Goal: Task Accomplishment & Management: Complete application form

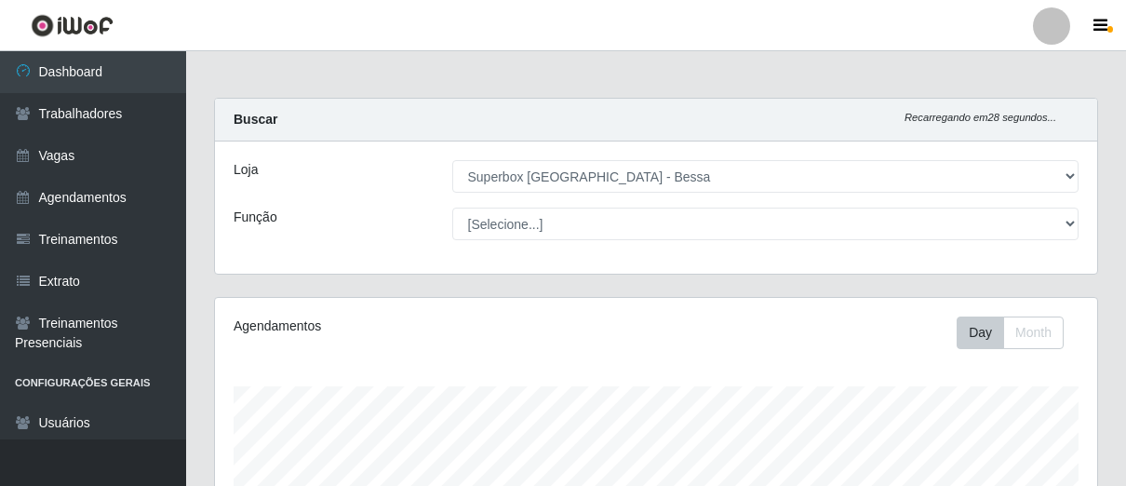
select select "206"
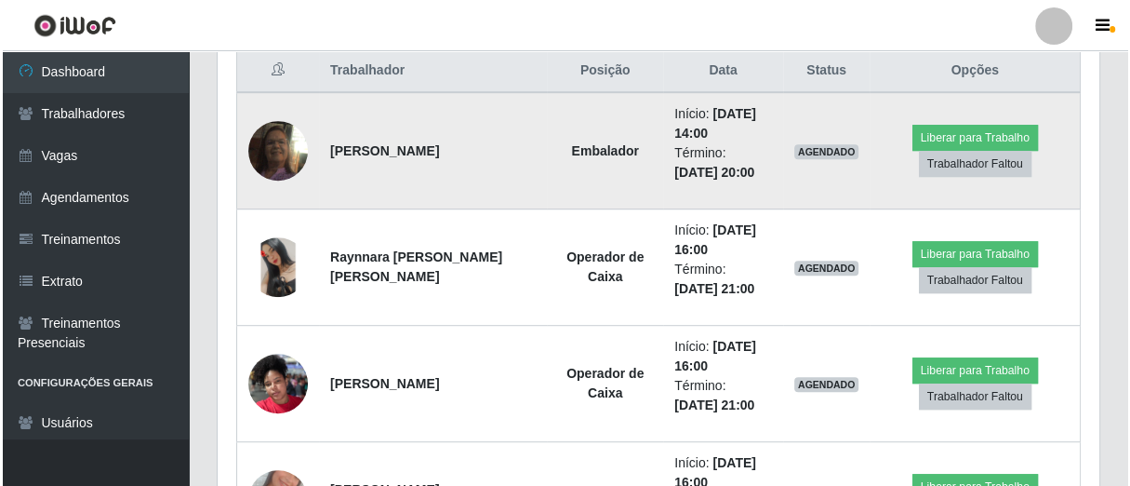
scroll to position [385, 881]
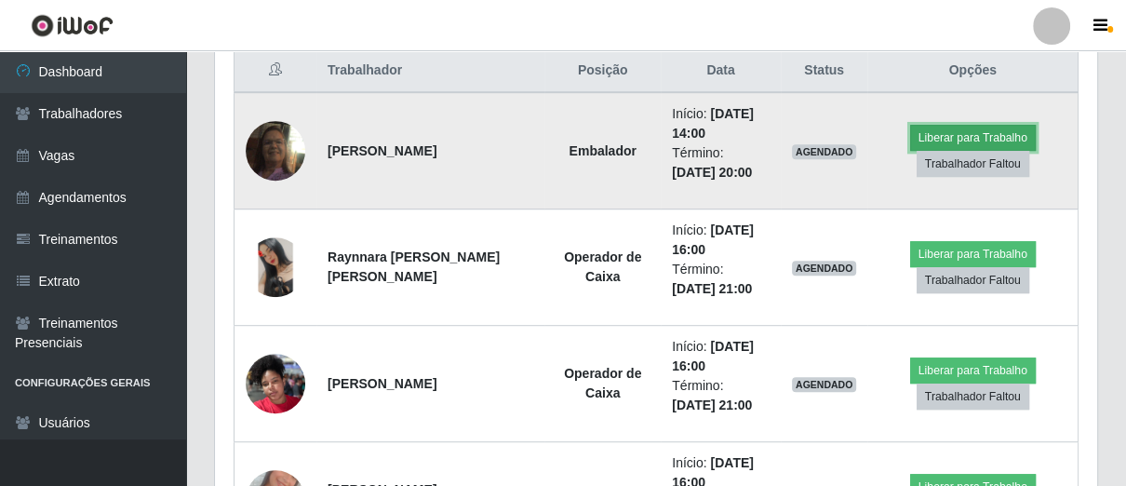
click at [998, 132] on button "Liberar para Trabalho" at bounding box center [973, 138] width 126 height 26
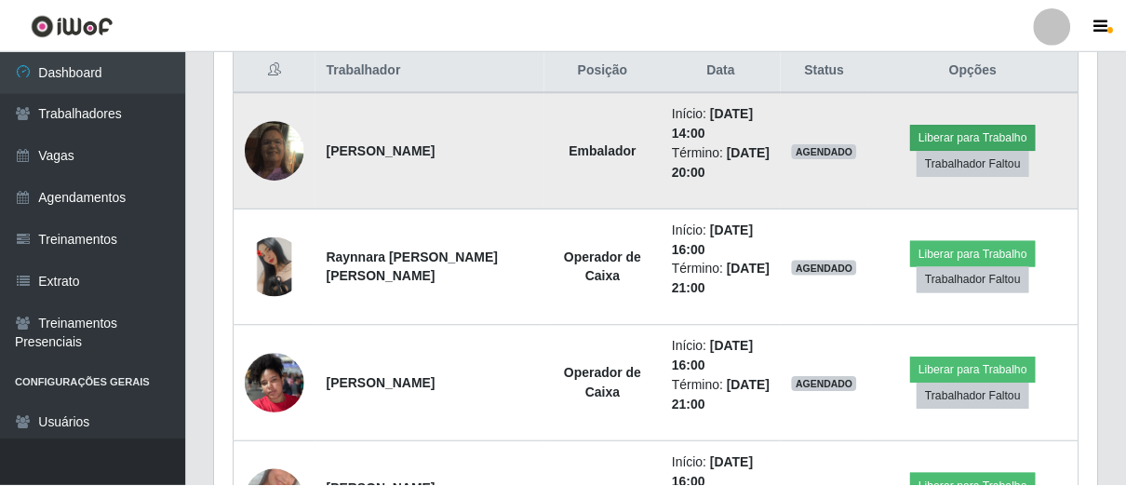
scroll to position [385, 871]
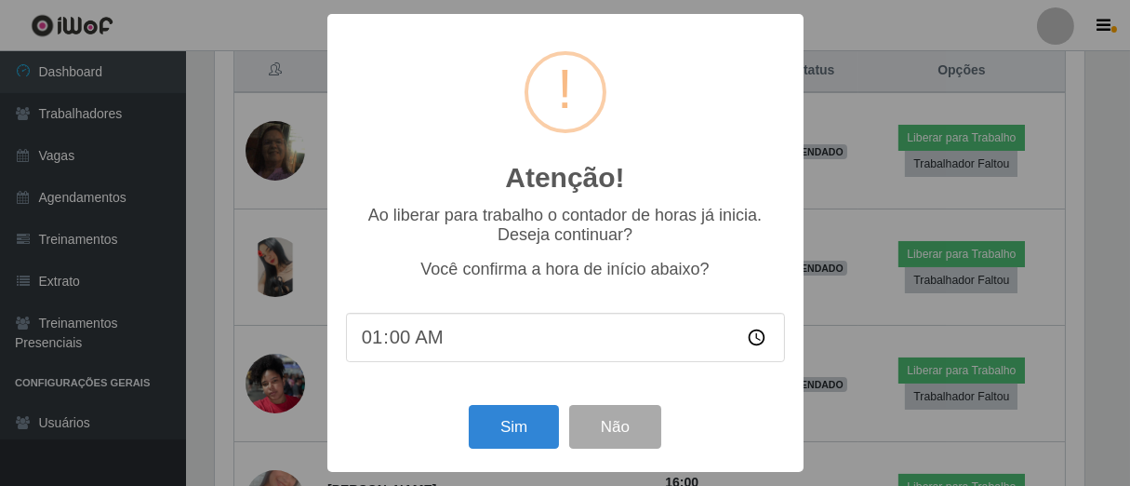
type input "14:00"
click at [538, 444] on button "Sim" at bounding box center [514, 427] width 90 height 44
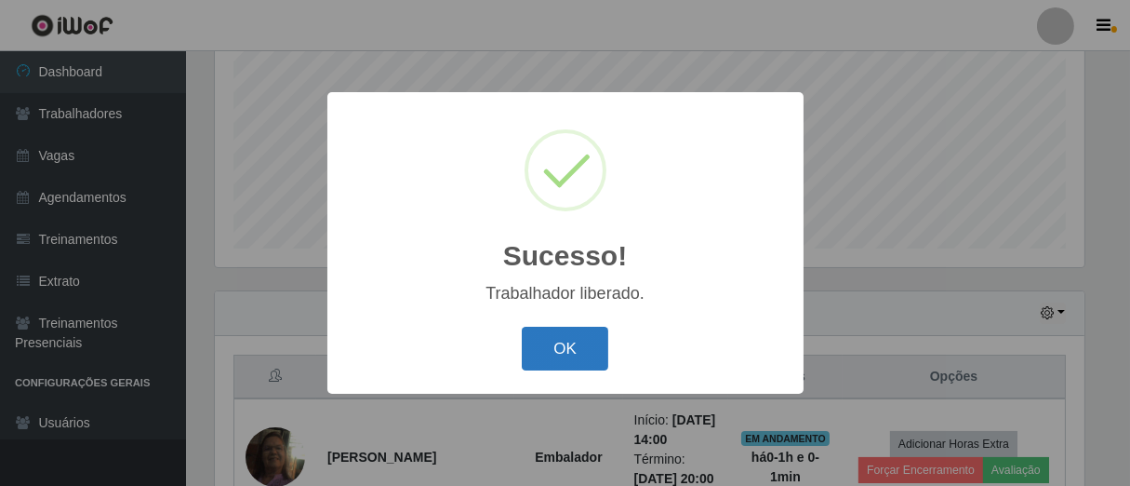
click at [542, 341] on button "OK" at bounding box center [565, 349] width 87 height 44
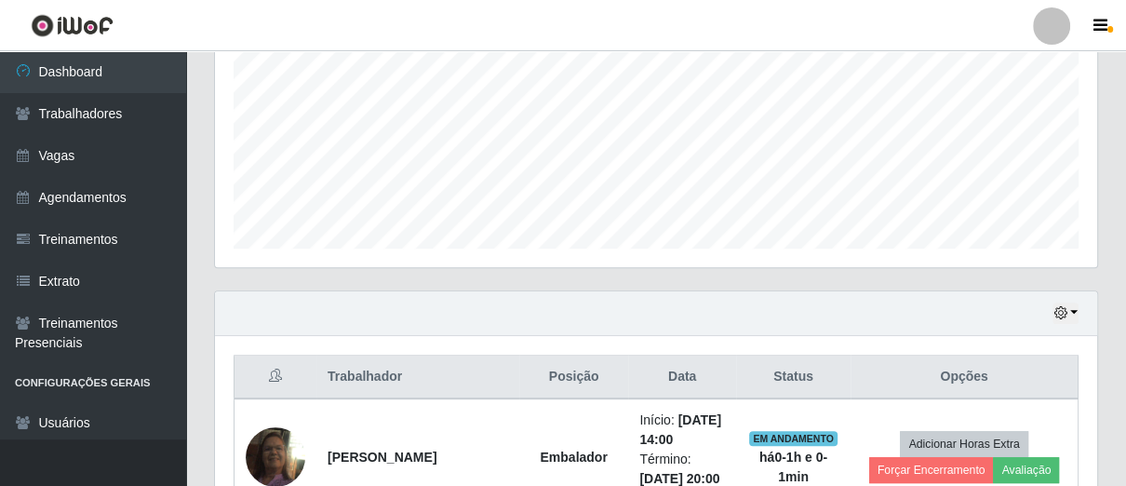
scroll to position [385, 881]
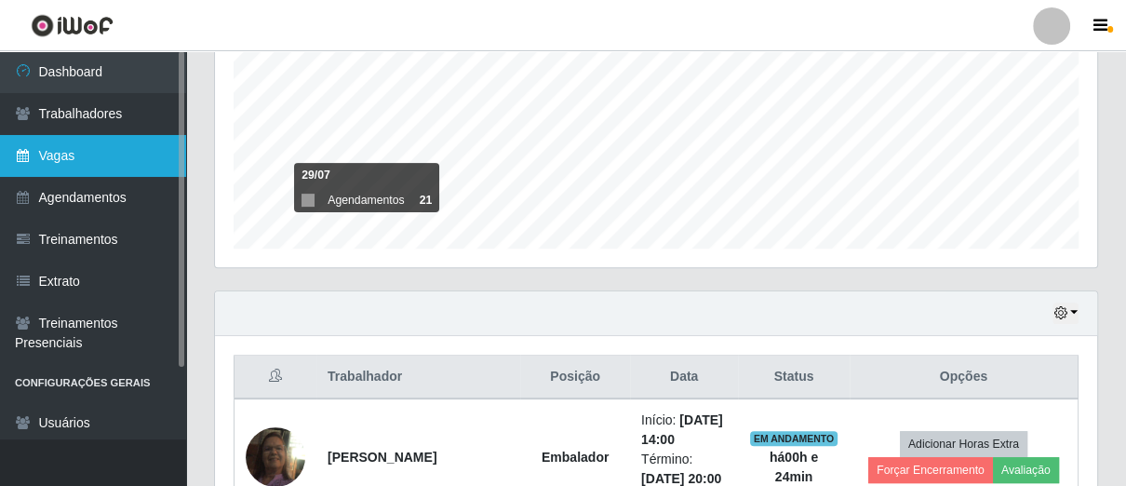
click at [99, 144] on link "Vagas" at bounding box center [93, 156] width 186 height 42
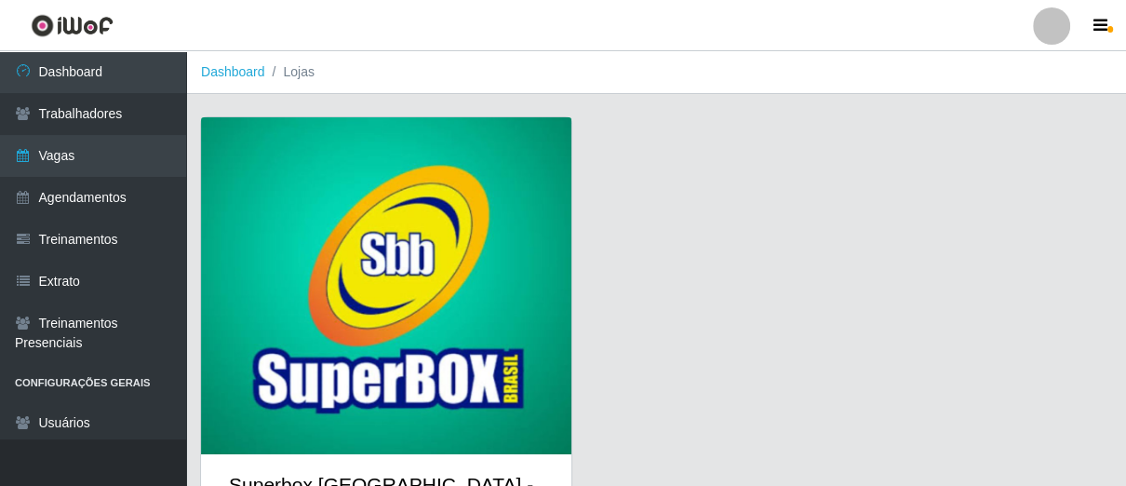
scroll to position [98, 0]
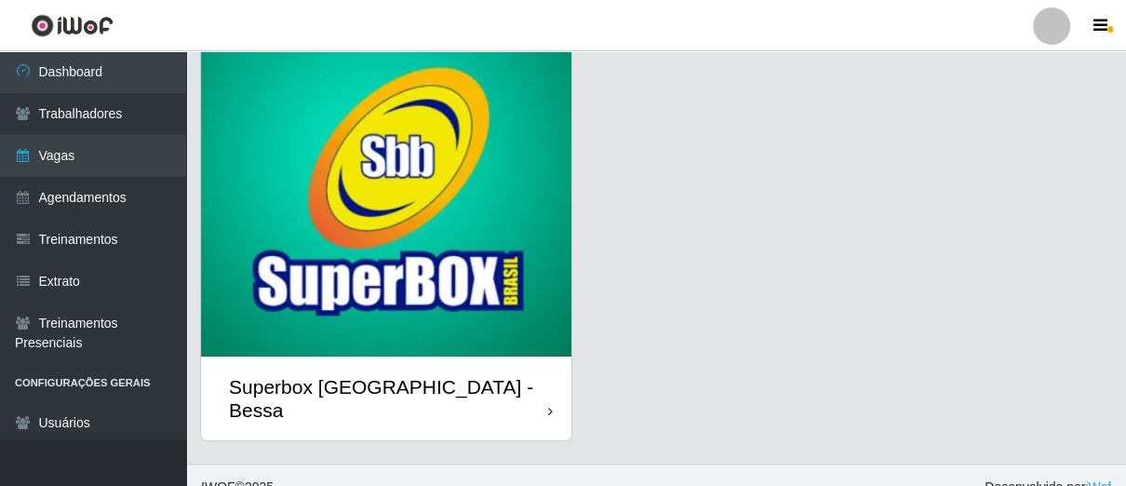
click at [534, 368] on div "Superbox [GEOGRAPHIC_DATA] - Bessa" at bounding box center [386, 398] width 370 height 84
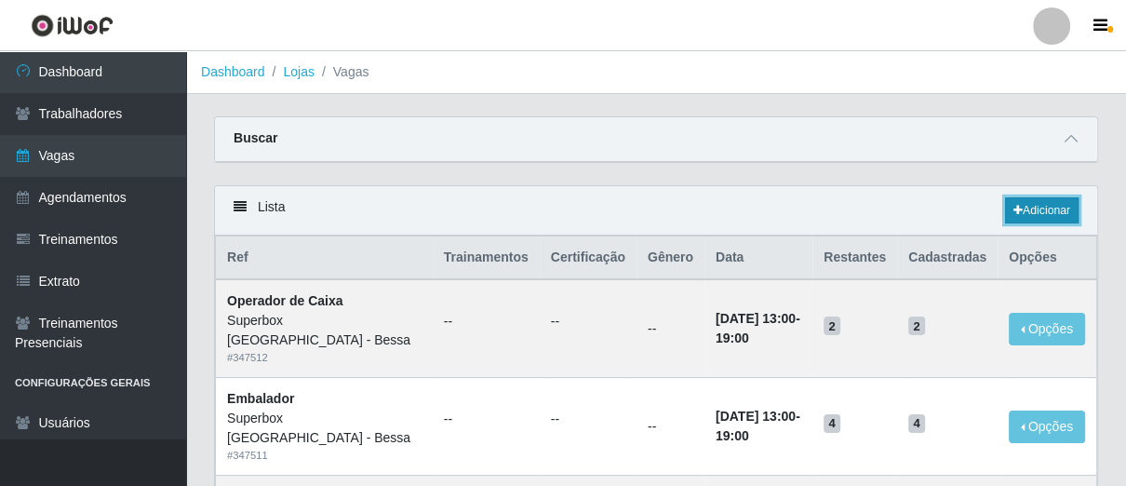
click at [1032, 203] on link "Adicionar" at bounding box center [1041, 210] width 73 height 26
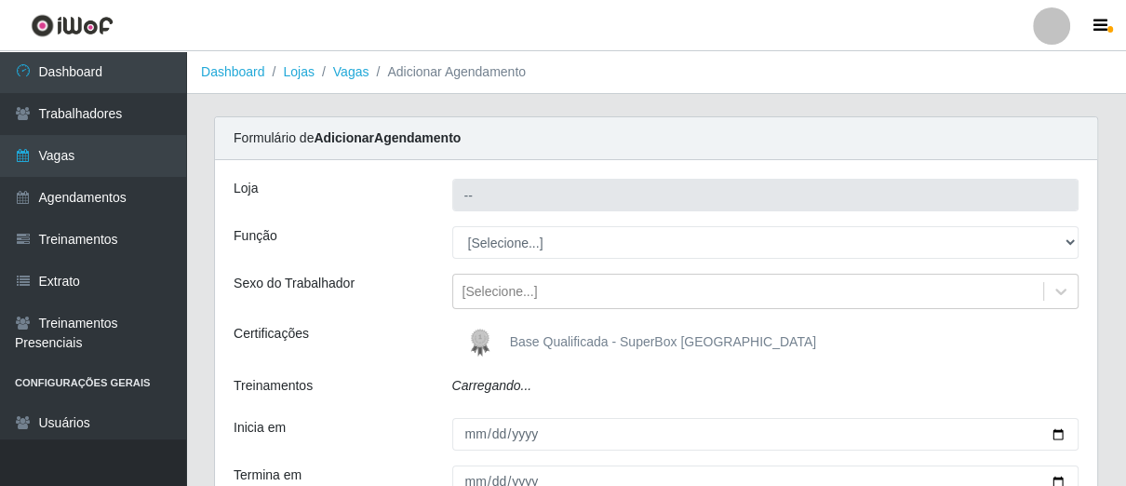
type input "Superbox [GEOGRAPHIC_DATA] - Bessa"
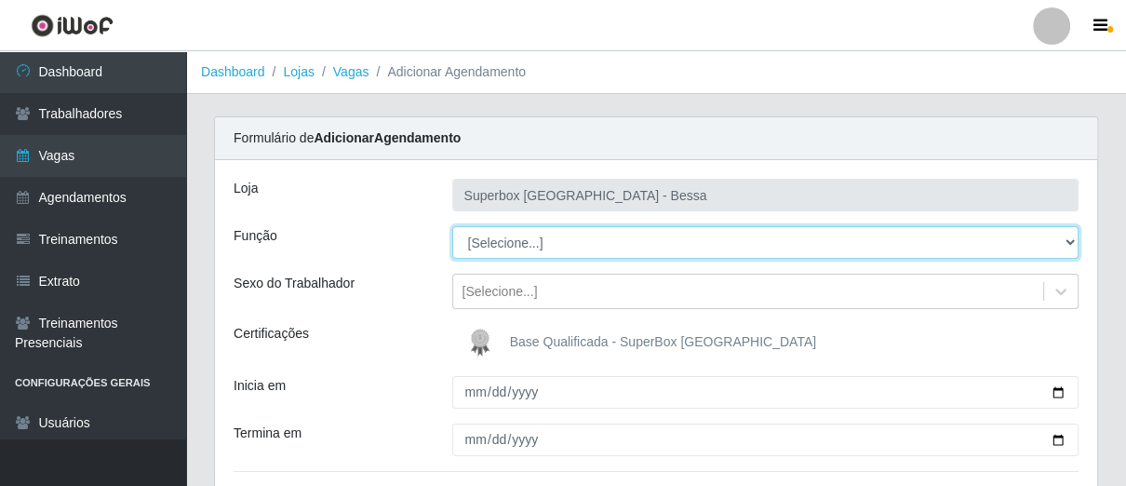
click at [608, 237] on select "[Selecione...] ASG ASG + ASG ++ Embalador Embalador + Embalador ++ Operador de …" at bounding box center [765, 242] width 627 height 33
select select "1"
click at [452, 226] on select "[Selecione...] ASG ASG + ASG ++ Embalador Embalador + Embalador ++ Operador de …" at bounding box center [765, 242] width 627 height 33
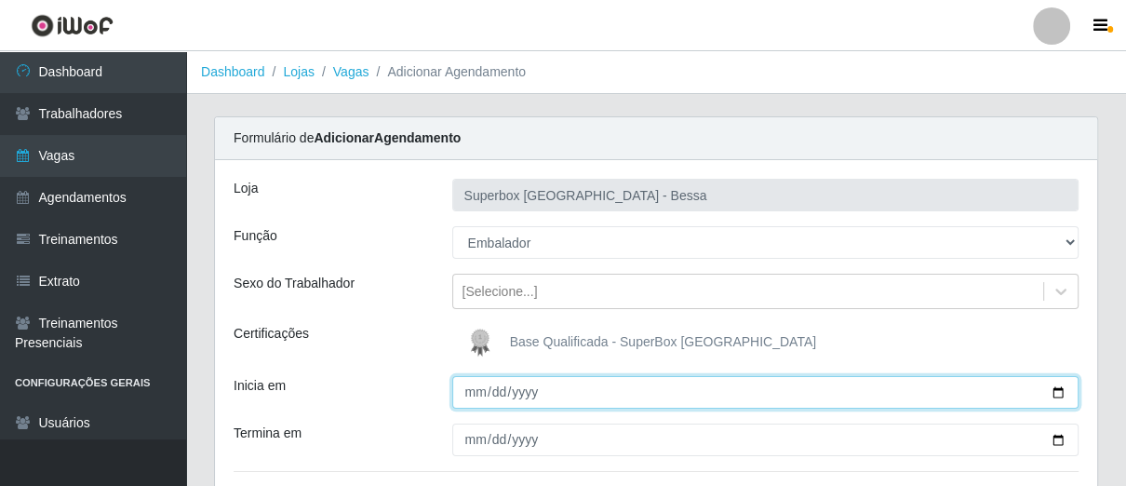
click at [472, 398] on input "Inicia em" at bounding box center [765, 392] width 627 height 33
type input "2025-09-24"
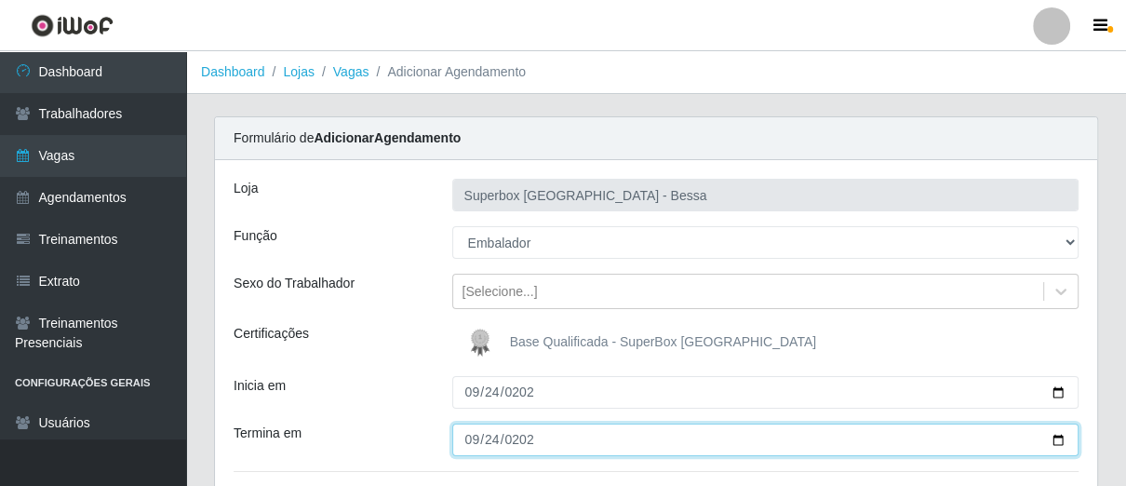
type input "2025-09-24"
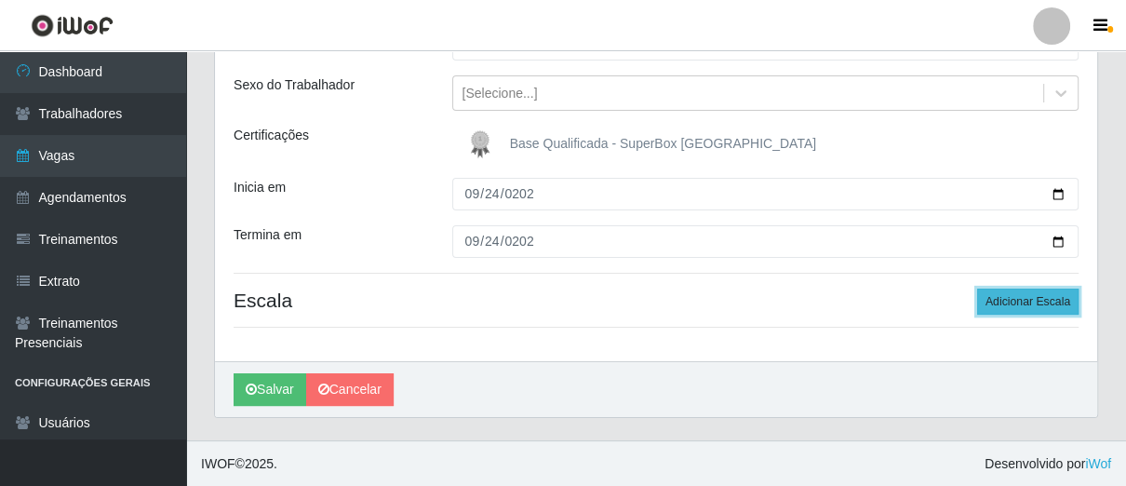
drag, startPoint x: 986, startPoint y: 302, endPoint x: 922, endPoint y: 311, distance: 64.7
click at [986, 303] on button "Adicionar Escala" at bounding box center [1027, 301] width 101 height 26
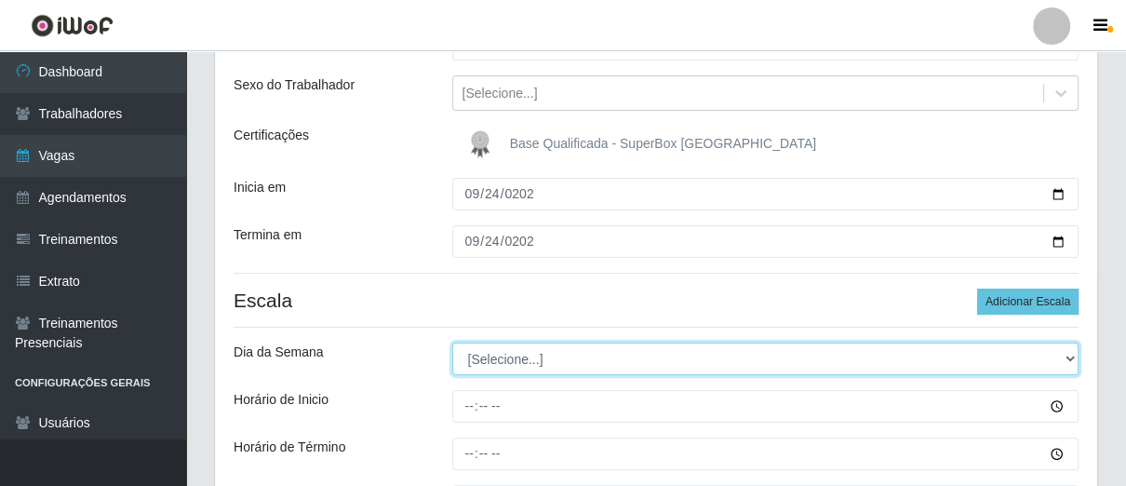
click at [616, 352] on select "[Selecione...] Segunda Terça Quarta Quinta Sexta Sábado Domingo" at bounding box center [765, 358] width 627 height 33
select select "3"
click at [452, 342] on select "[Selecione...] Segunda Terça Quarta Quinta Sexta Sábado Domingo" at bounding box center [765, 358] width 627 height 33
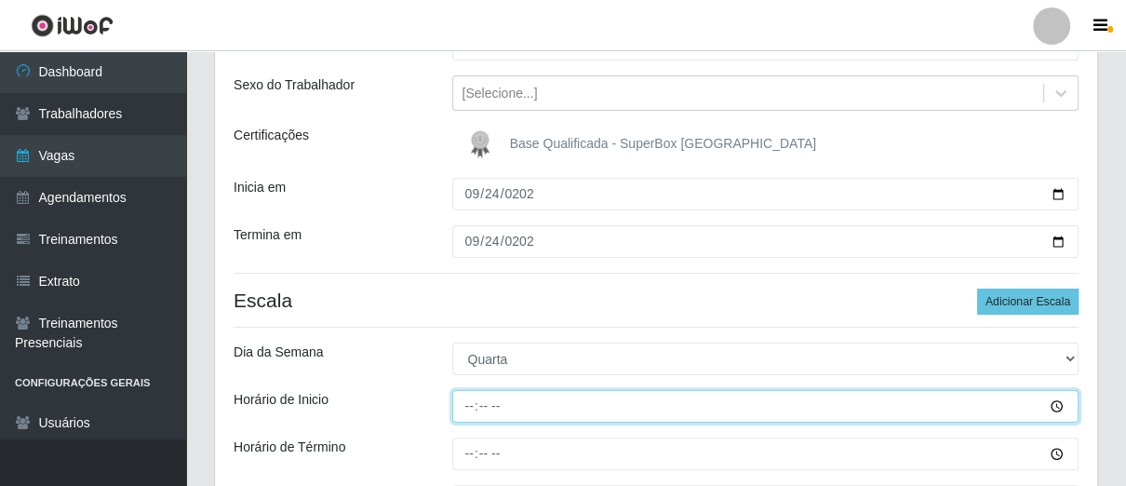
click at [473, 409] on input "Horário de Inicio" at bounding box center [765, 406] width 627 height 33
type input "08:00"
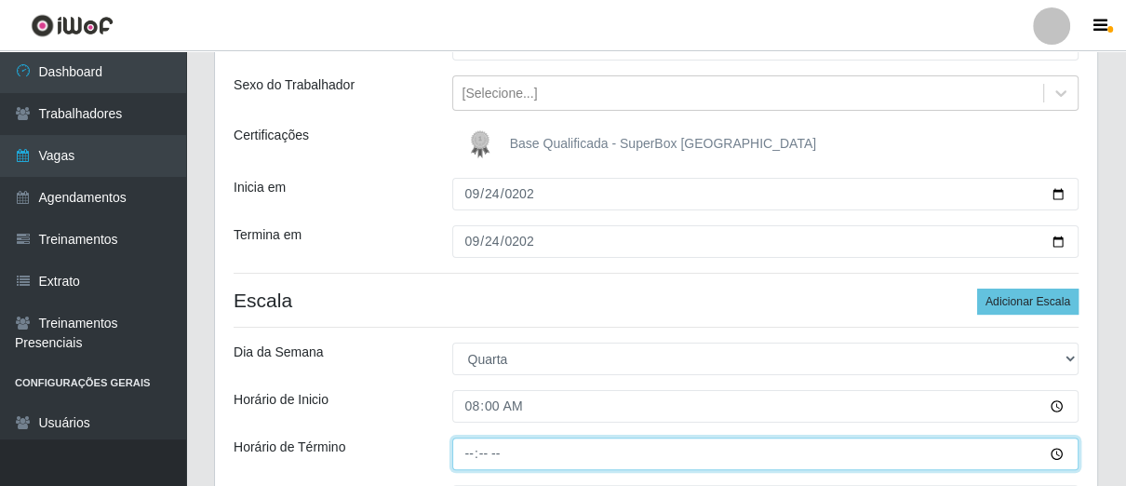
type input "14:00"
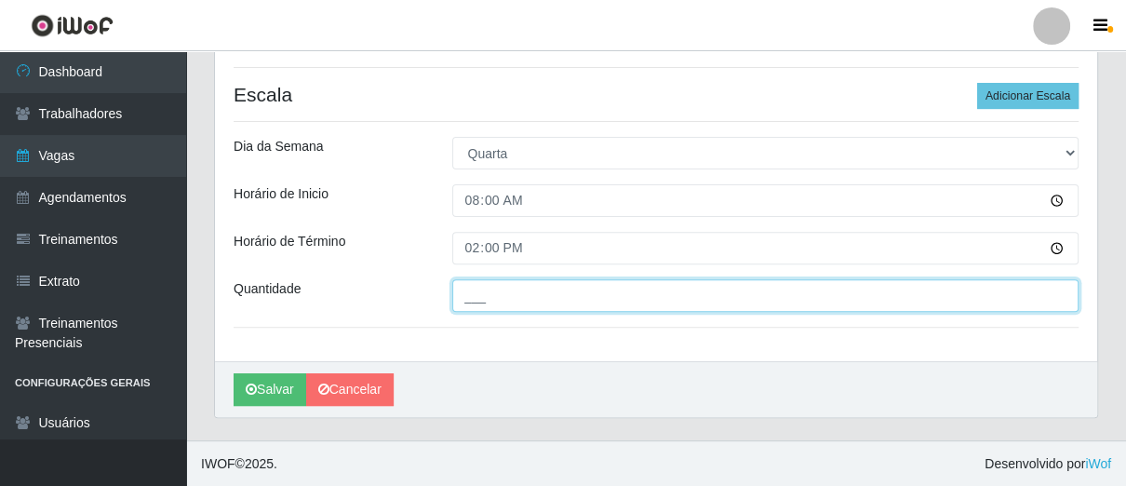
click at [501, 302] on input "___" at bounding box center [765, 295] width 627 height 33
type input "01_"
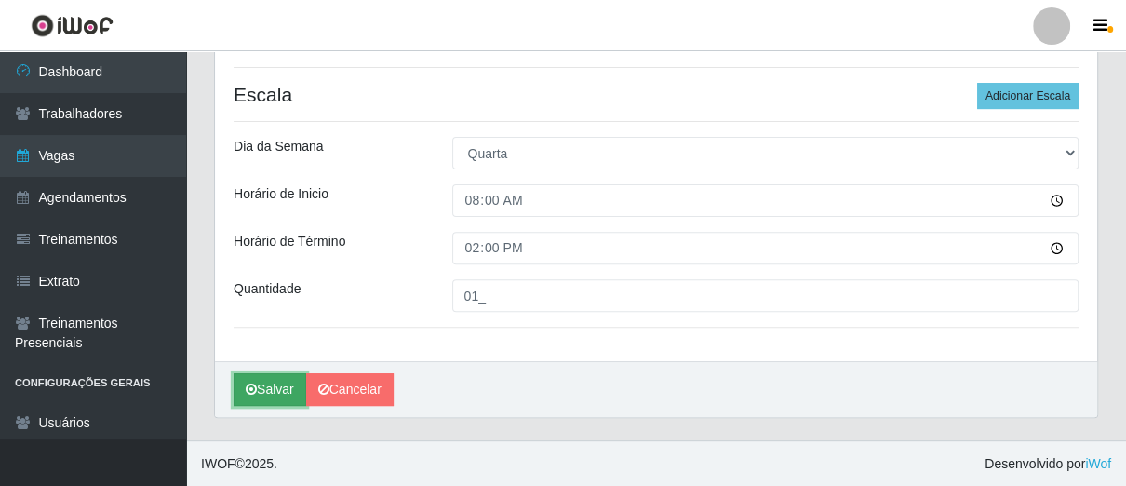
click at [257, 377] on button "Salvar" at bounding box center [269, 389] width 73 height 33
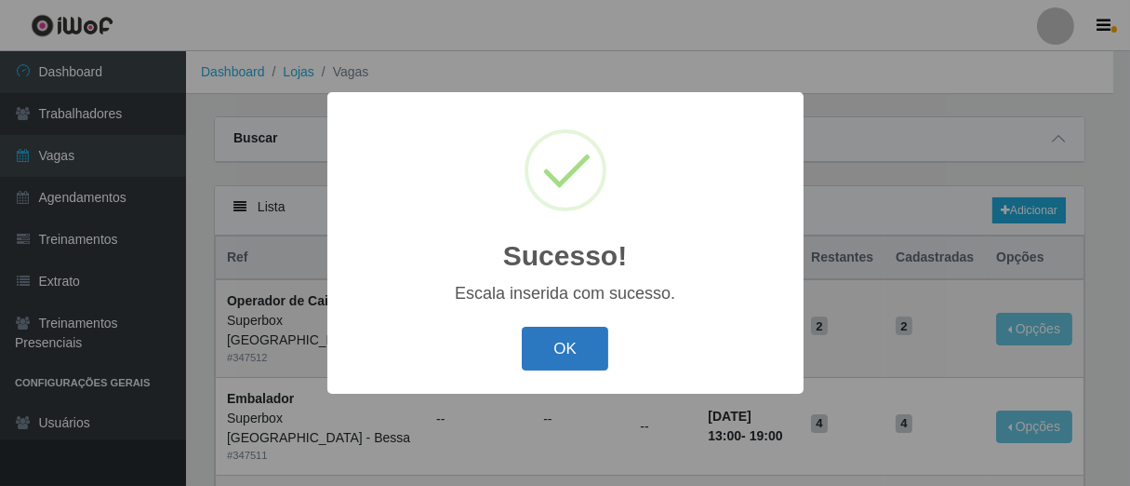
click at [575, 348] on button "OK" at bounding box center [565, 349] width 87 height 44
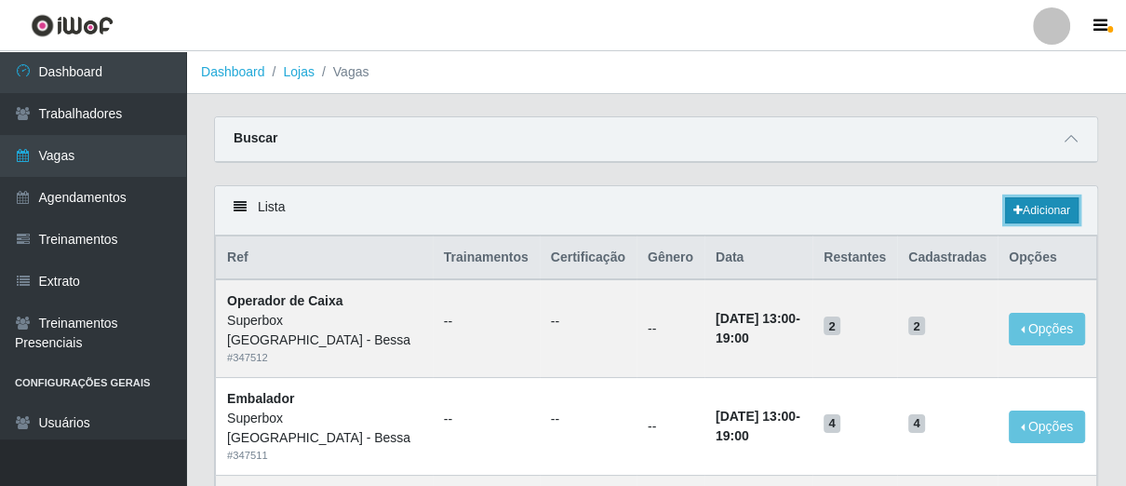
click at [1039, 211] on link "Adicionar" at bounding box center [1041, 210] width 73 height 26
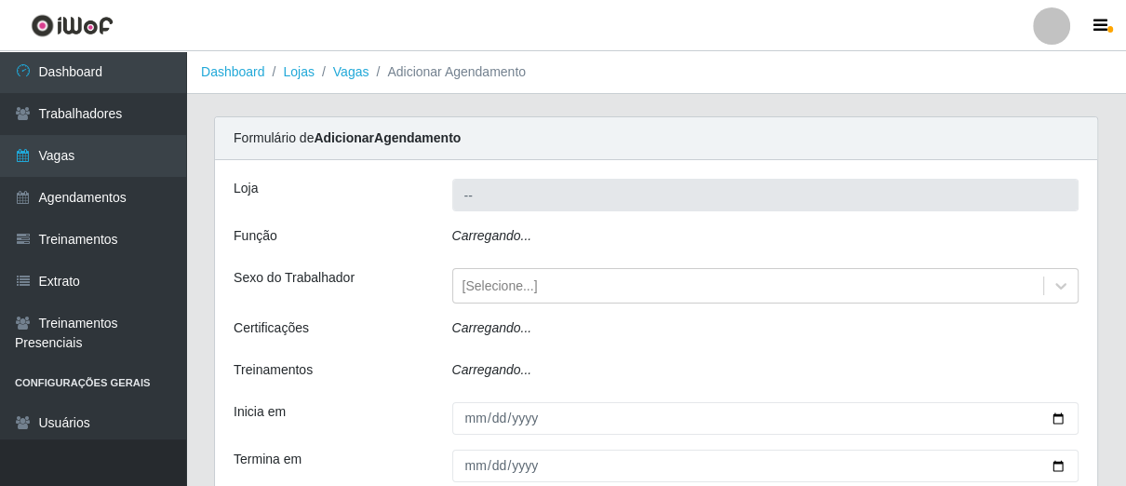
type input "Superbox [GEOGRAPHIC_DATA] - Bessa"
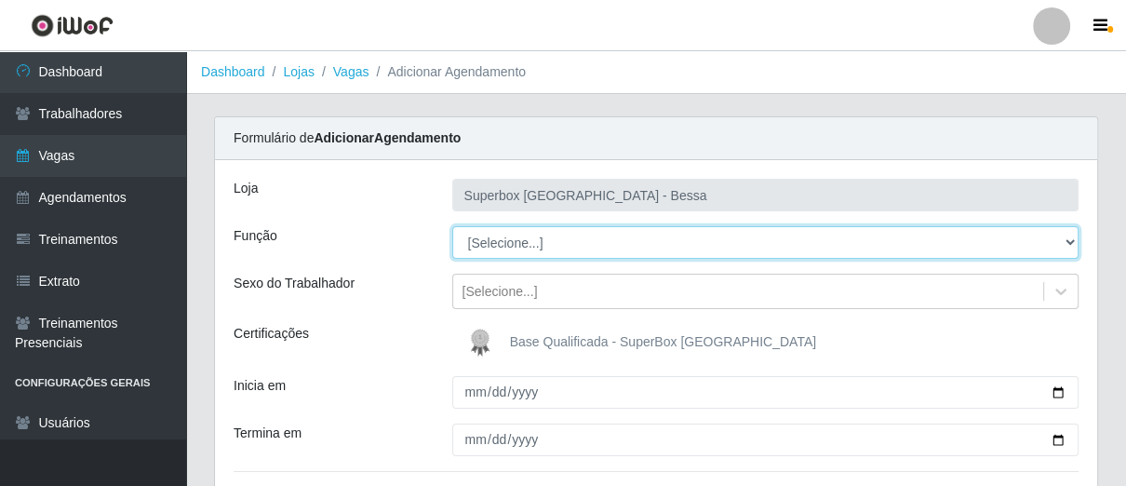
click at [588, 233] on select "[Selecione...] ASG ASG + ASG ++ Embalador Embalador + Embalador ++ Operador de …" at bounding box center [765, 242] width 627 height 33
select select "22"
click at [452, 226] on select "[Selecione...] ASG ASG + ASG ++ Embalador Embalador + Embalador ++ Operador de …" at bounding box center [765, 242] width 627 height 33
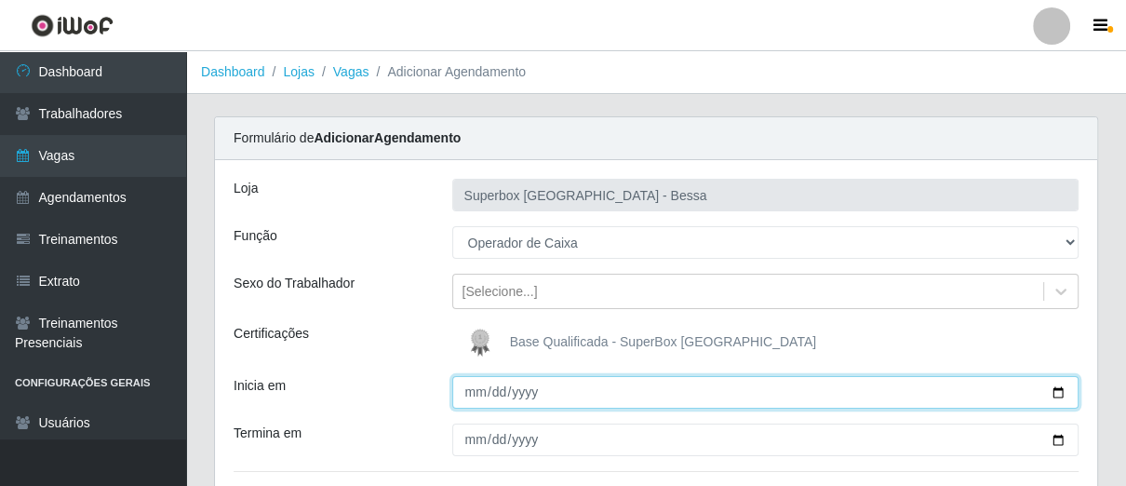
click at [473, 391] on input "Inicia em" at bounding box center [765, 392] width 627 height 33
type input "2025-09-24"
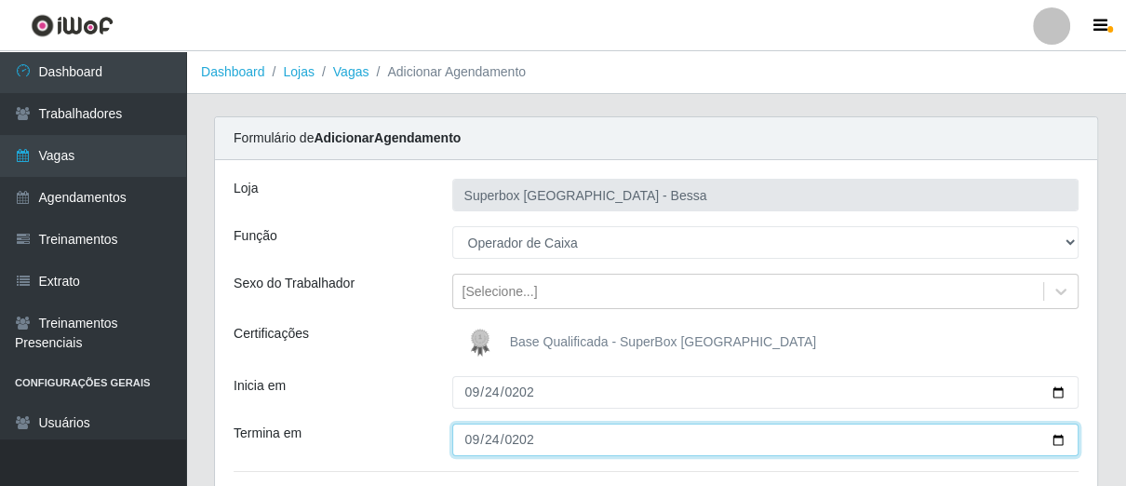
type input "2025-09-24"
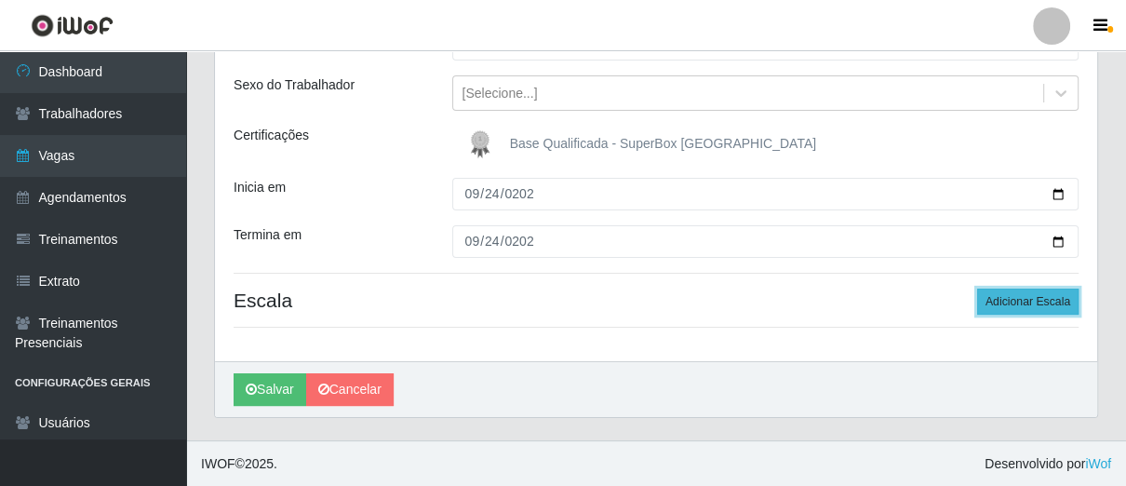
click at [1022, 294] on button "Adicionar Escala" at bounding box center [1027, 301] width 101 height 26
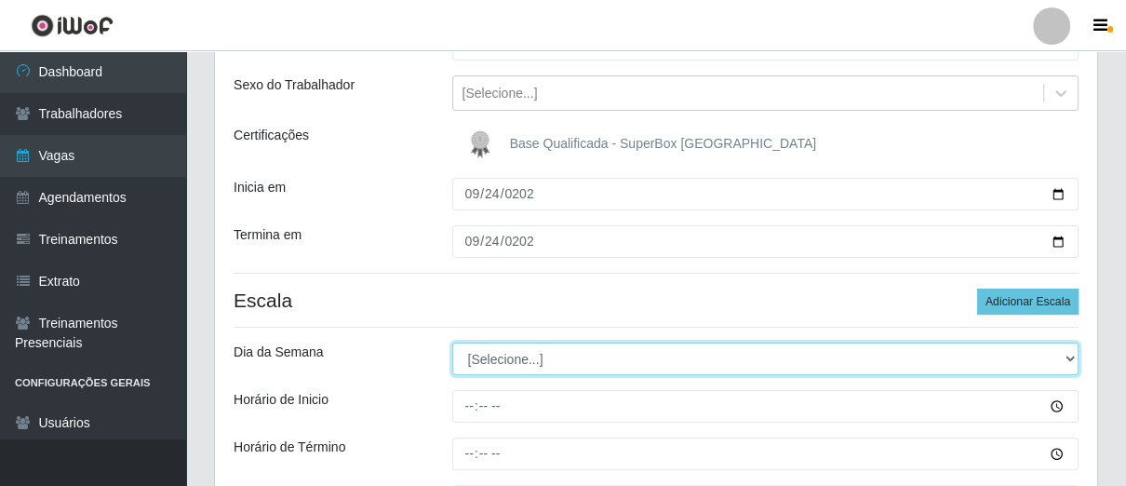
click at [551, 363] on select "[Selecione...] Segunda Terça Quarta Quinta Sexta Sábado Domingo" at bounding box center [765, 358] width 627 height 33
select select "3"
click at [452, 342] on select "[Selecione...] Segunda Terça Quarta Quinta Sexta Sábado Domingo" at bounding box center [765, 358] width 627 height 33
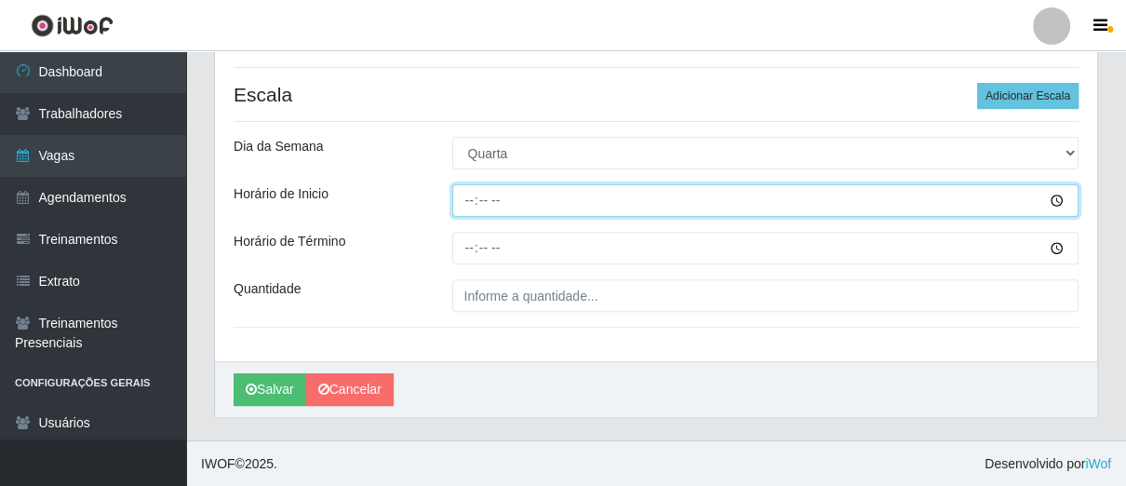
click at [467, 206] on input "Horário de Inicio" at bounding box center [765, 200] width 627 height 33
type input "14:00"
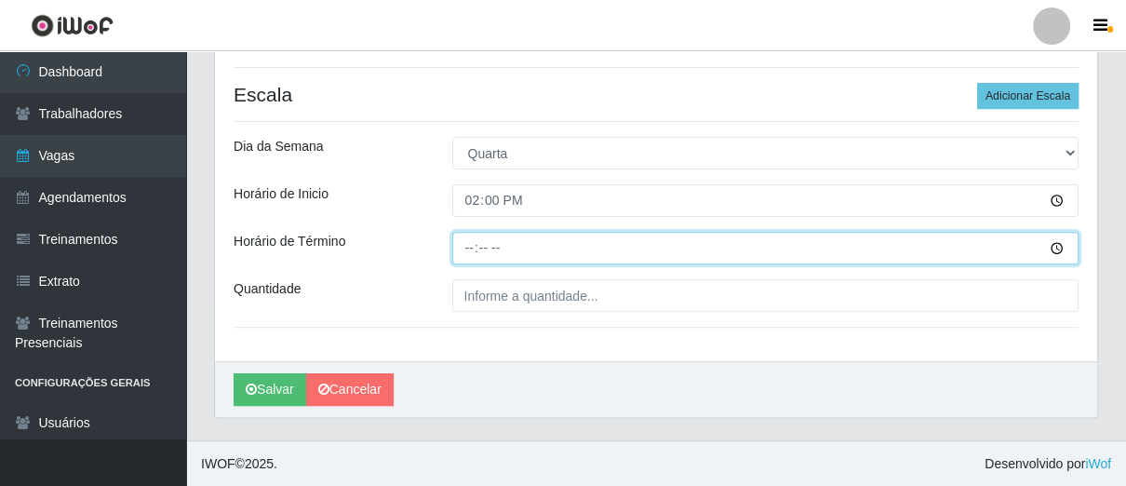
type input "20:00"
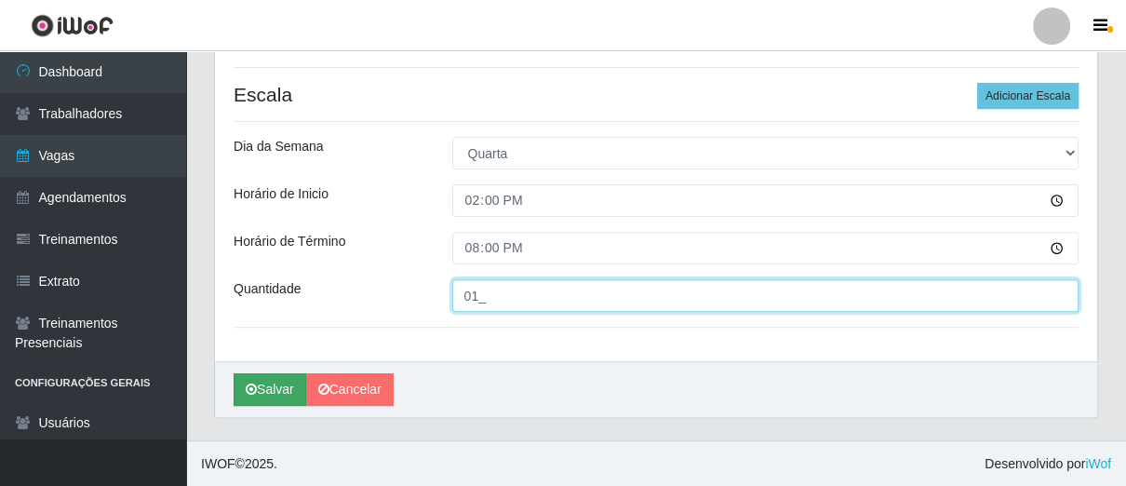
type input "01_"
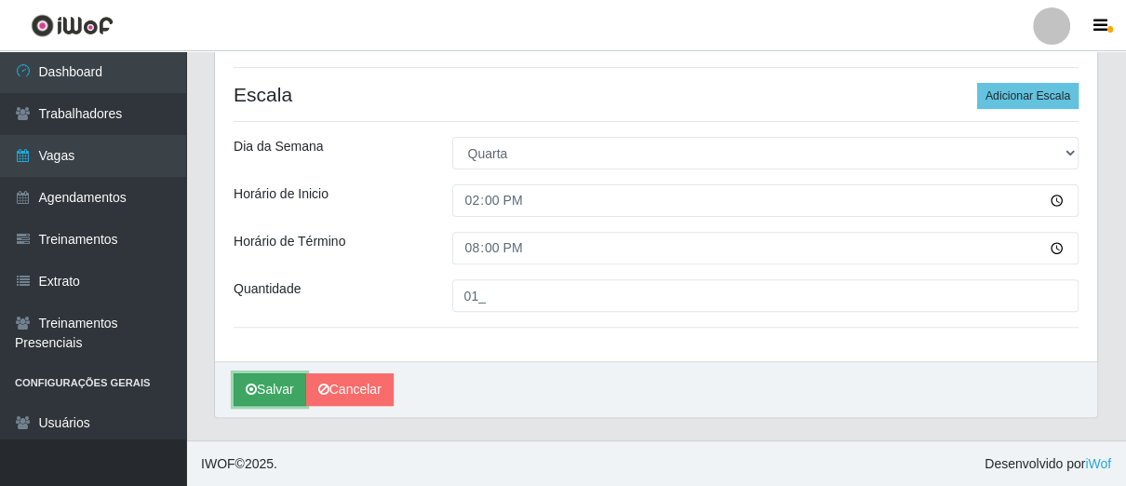
click at [261, 380] on button "Salvar" at bounding box center [269, 389] width 73 height 33
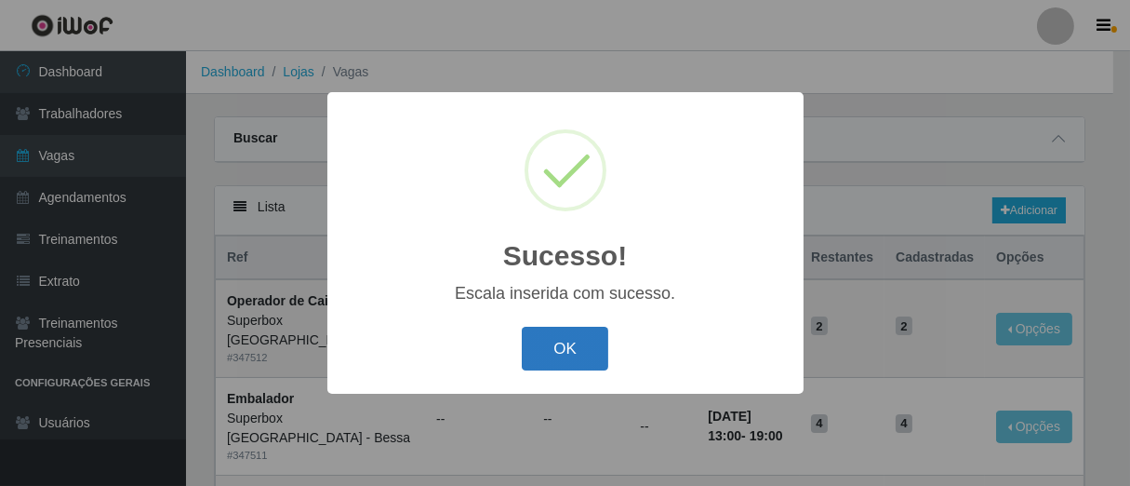
click at [573, 345] on button "OK" at bounding box center [565, 349] width 87 height 44
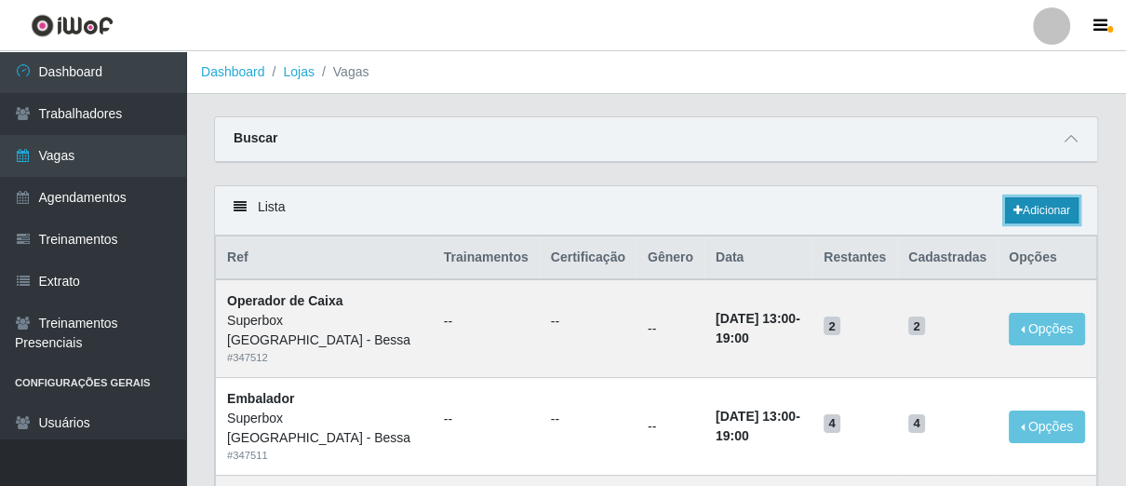
click at [1005, 207] on link "Adicionar" at bounding box center [1041, 210] width 73 height 26
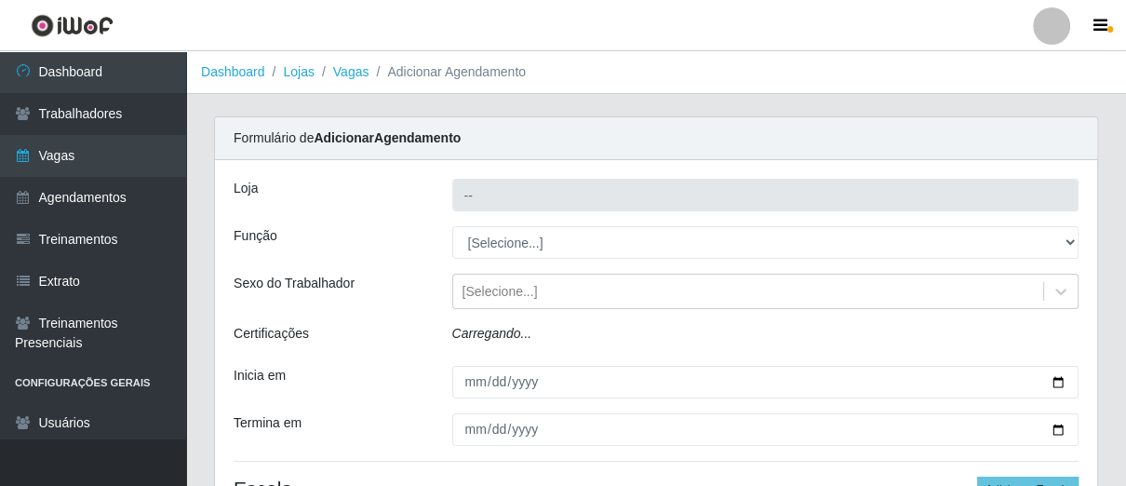
type input "Superbox [GEOGRAPHIC_DATA] - Bessa"
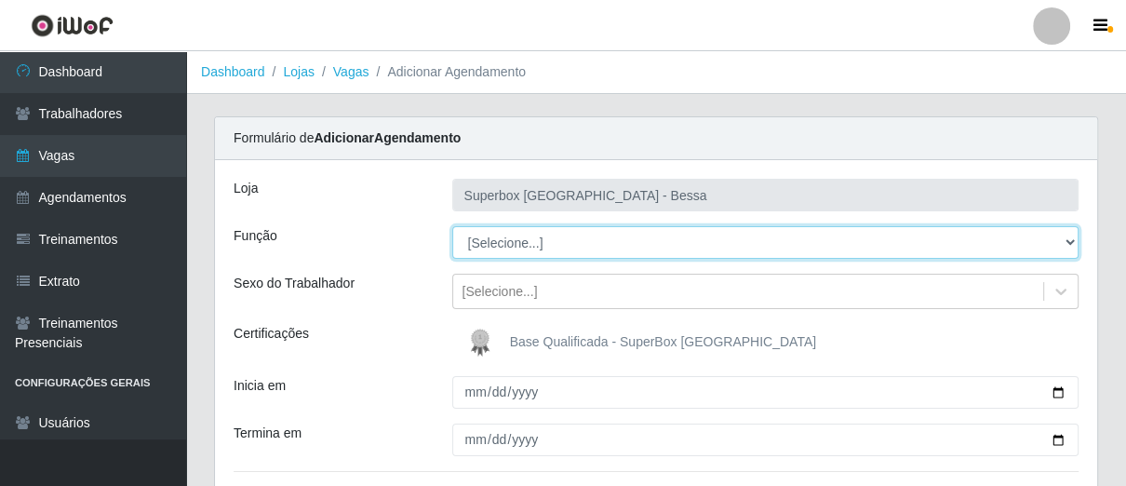
click at [549, 245] on select "[Selecione...] ASG ASG + ASG ++ Embalador Embalador + Embalador ++ Operador de …" at bounding box center [765, 242] width 627 height 33
select select "1"
click at [452, 226] on select "[Selecione...] ASG ASG + ASG ++ Embalador Embalador + Embalador ++ Operador de …" at bounding box center [765, 242] width 627 height 33
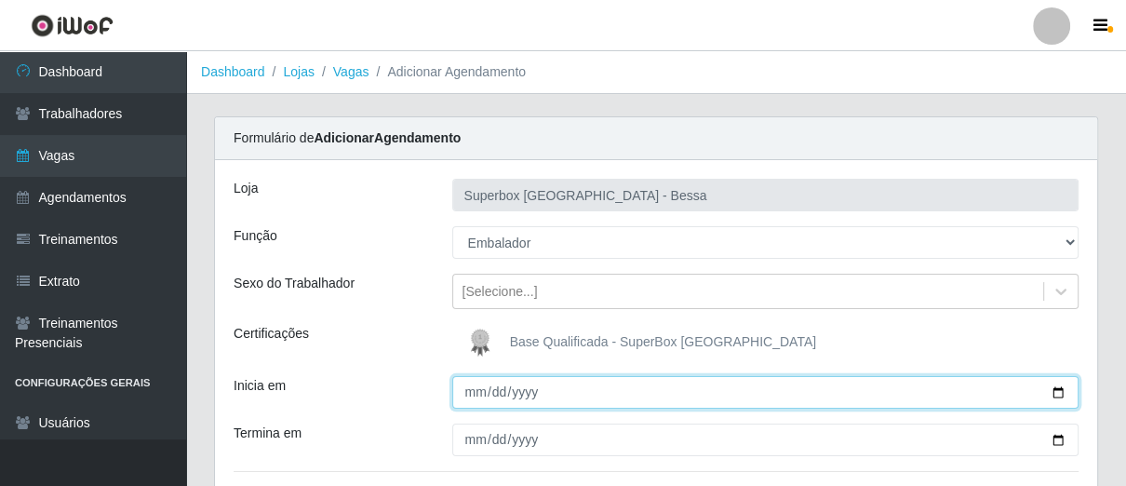
click at [478, 391] on input "Inicia em" at bounding box center [765, 392] width 627 height 33
type input "2025-09-24"
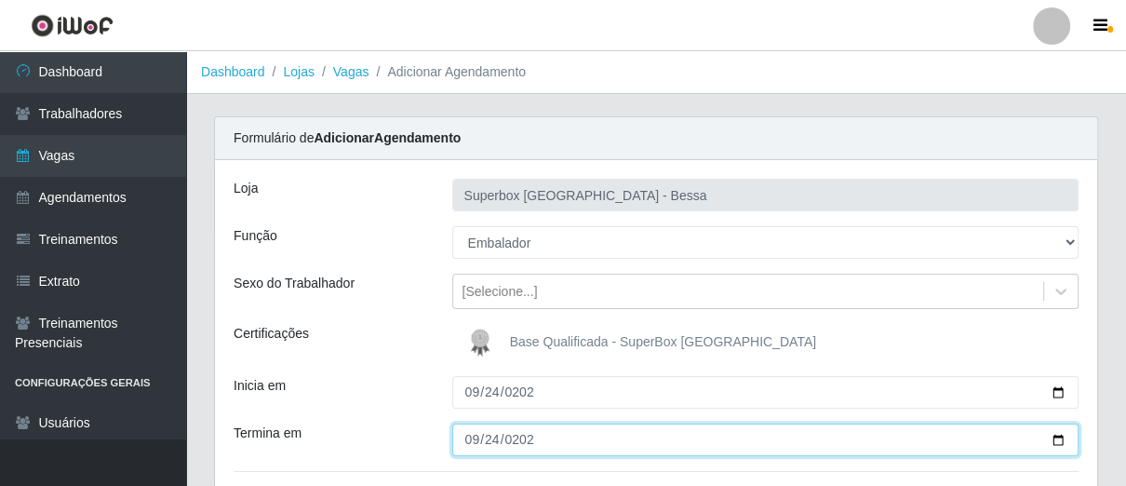
type input "2025-09-24"
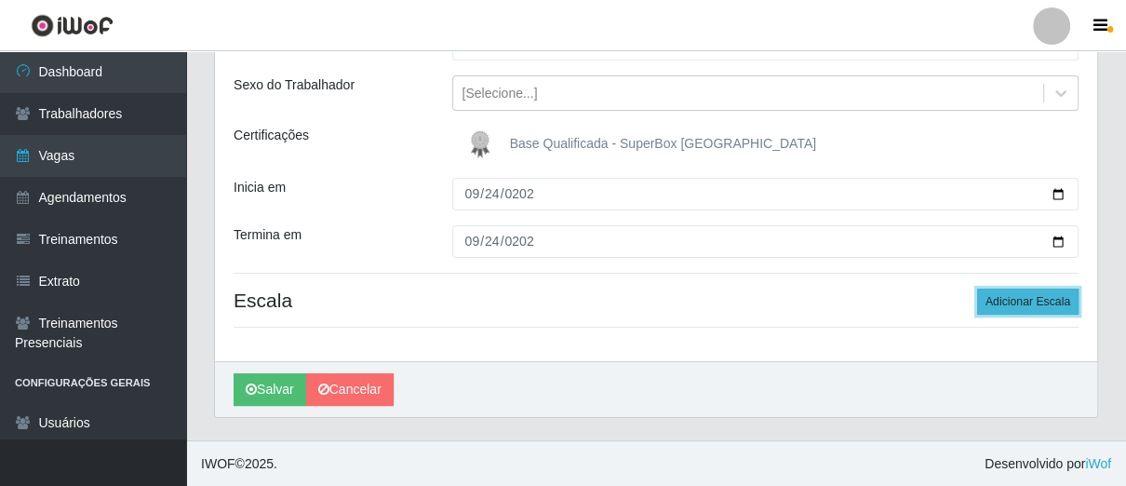
drag, startPoint x: 1012, startPoint y: 299, endPoint x: 1002, endPoint y: 300, distance: 10.4
click at [1009, 300] on button "Adicionar Escala" at bounding box center [1027, 301] width 101 height 26
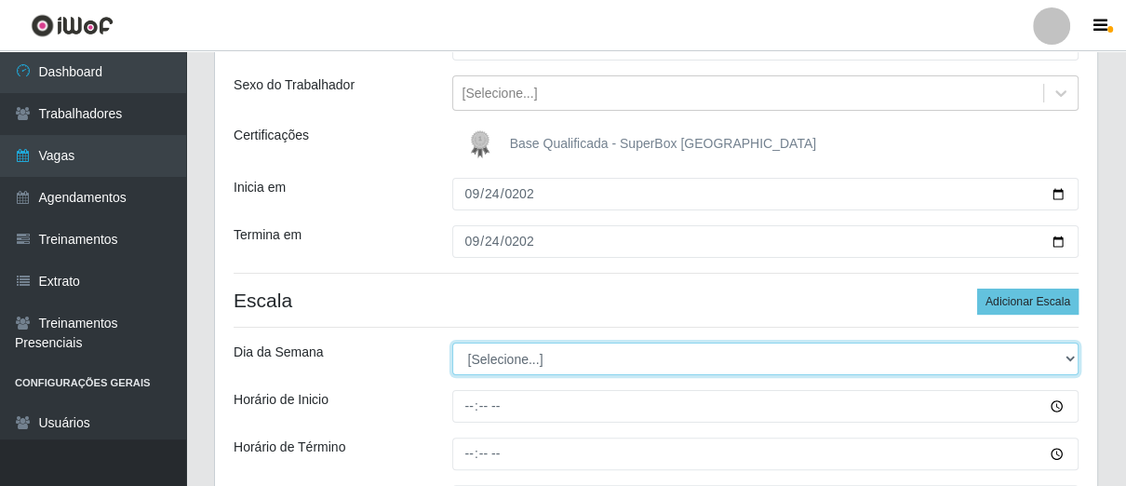
click at [497, 357] on select "[Selecione...] Segunda Terça Quarta Quinta Sexta Sábado Domingo" at bounding box center [765, 358] width 627 height 33
select select "3"
click at [452, 342] on select "[Selecione...] Segunda Terça Quarta Quinta Sexta Sábado Domingo" at bounding box center [765, 358] width 627 height 33
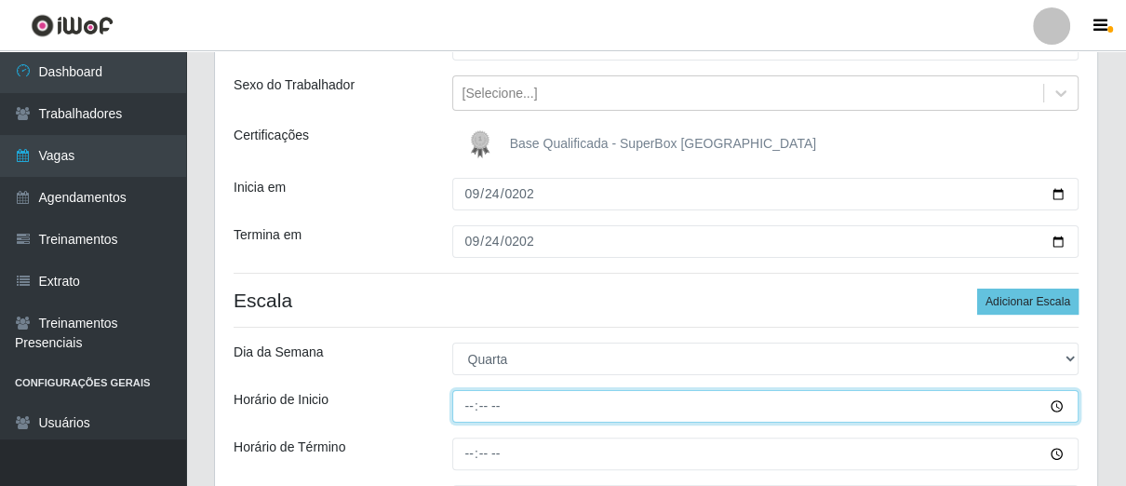
click at [462, 408] on input "Horário de Inicio" at bounding box center [765, 406] width 627 height 33
type input "14:00"
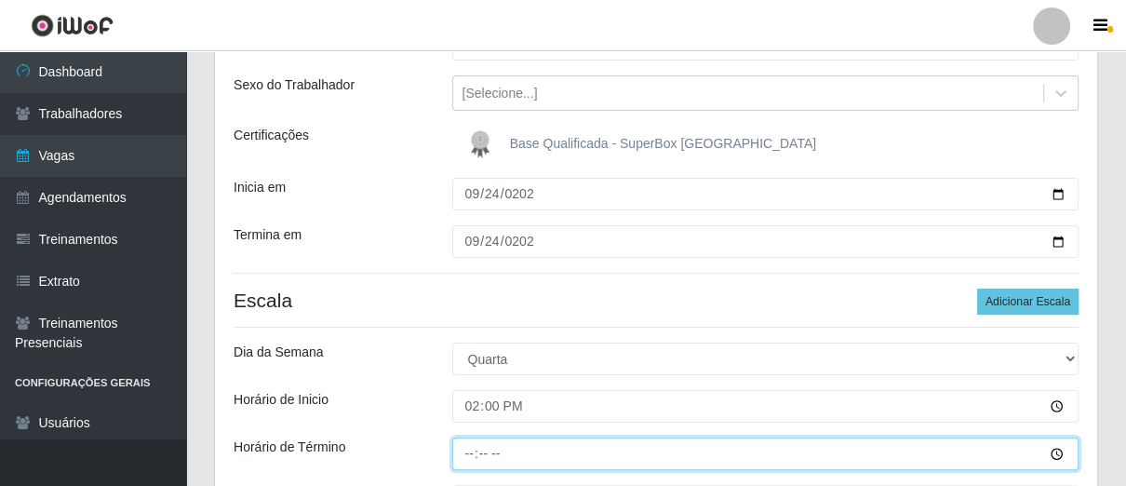
type input "20:00"
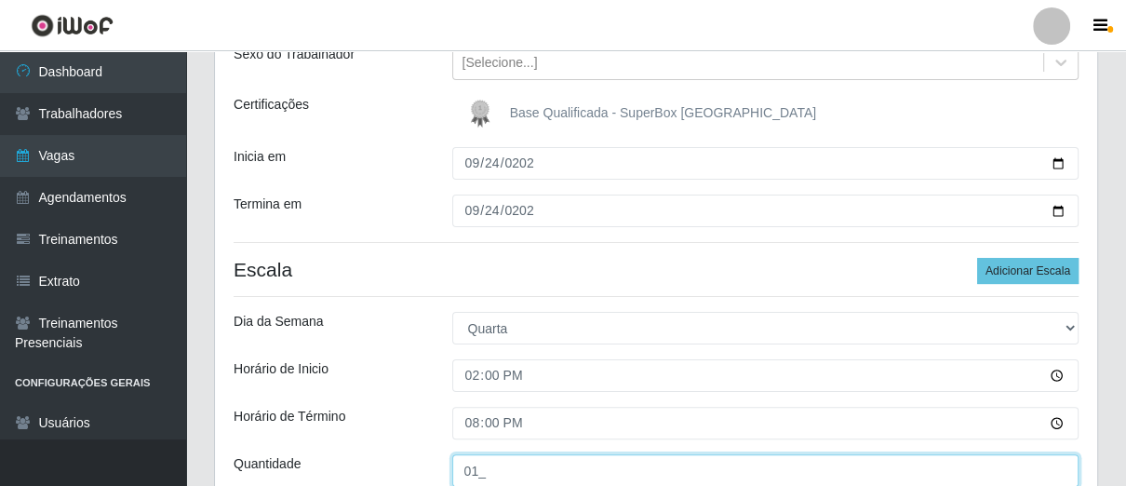
scroll to position [404, 0]
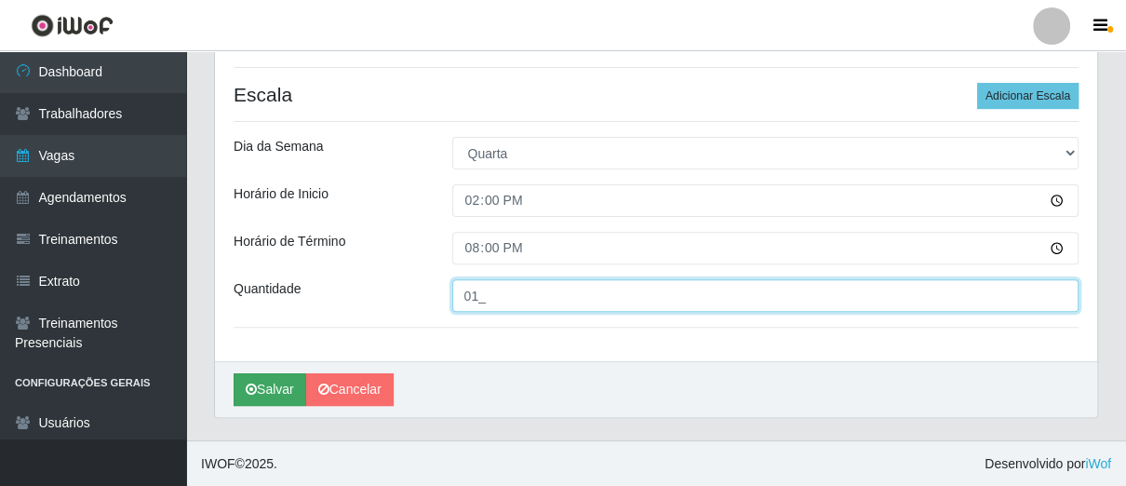
type input "01_"
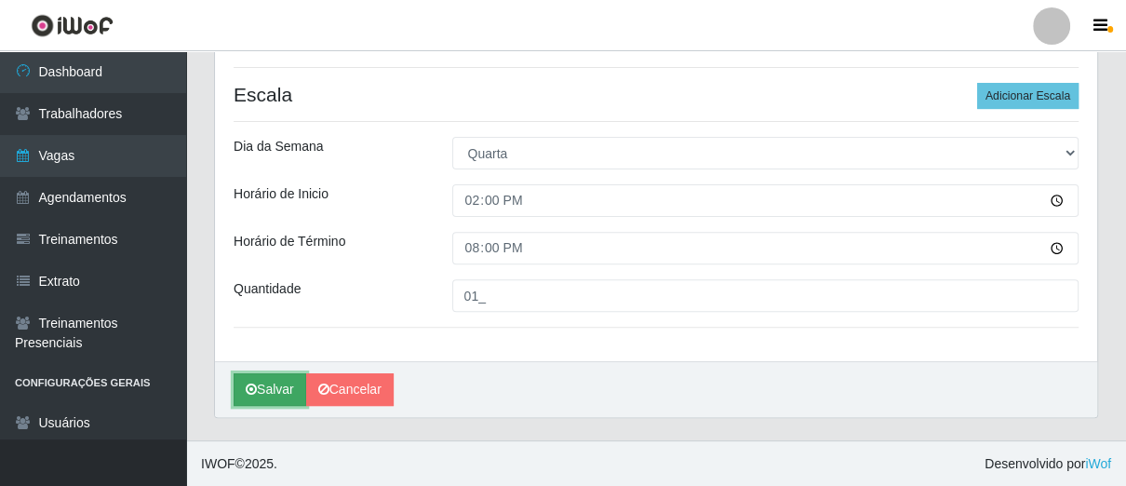
click at [271, 373] on button "Salvar" at bounding box center [269, 389] width 73 height 33
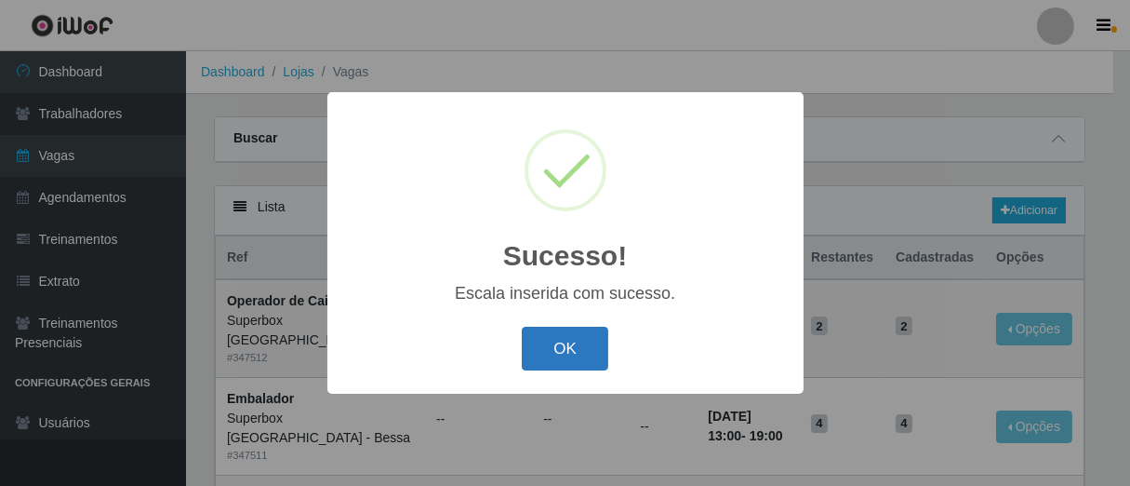
click at [577, 346] on button "OK" at bounding box center [565, 349] width 87 height 44
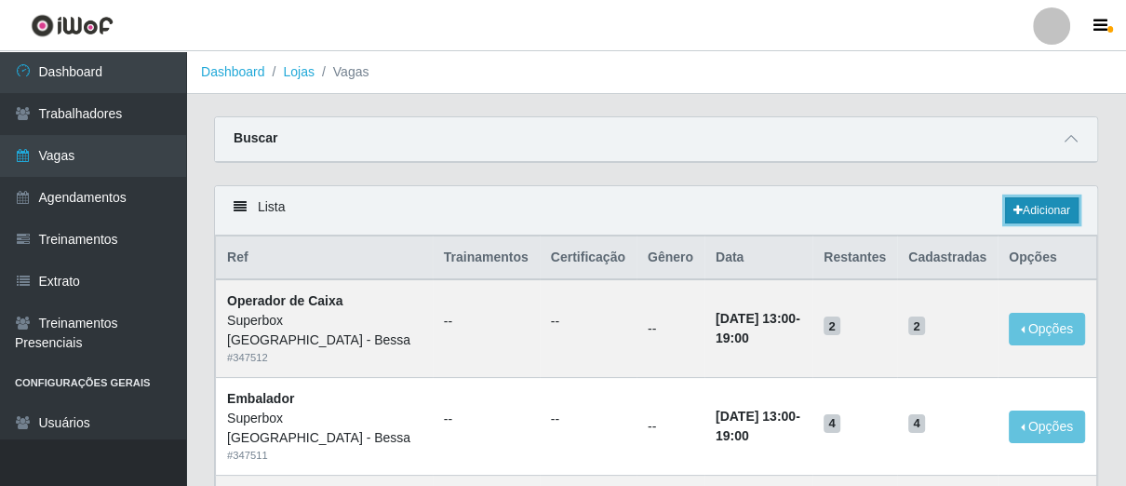
click at [1018, 212] on icon at bounding box center [1017, 210] width 9 height 11
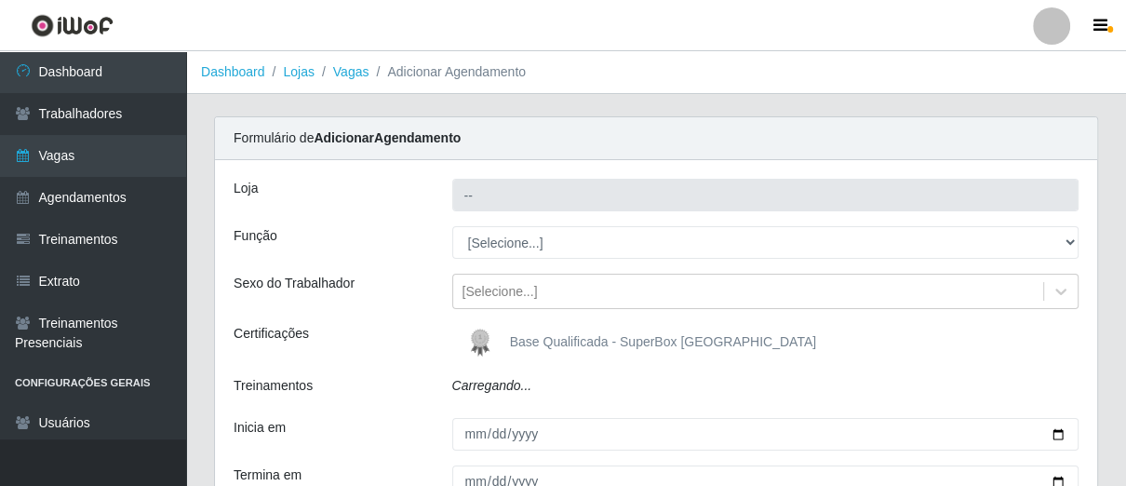
type input "Superbox [GEOGRAPHIC_DATA] - Bessa"
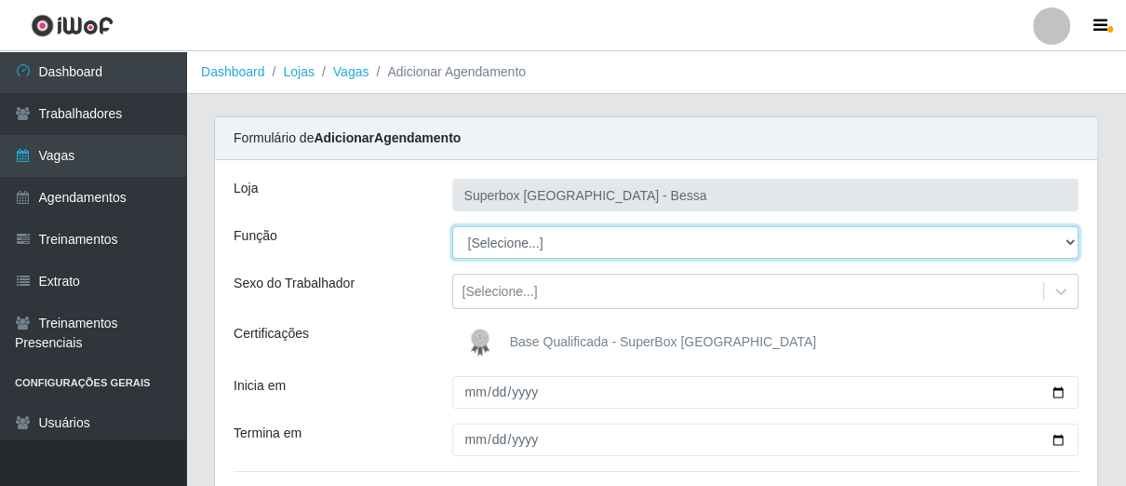
click at [568, 235] on select "[Selecione...] ASG ASG + ASG ++ Embalador Embalador + Embalador ++ Operador de …" at bounding box center [765, 242] width 627 height 33
select select "1"
click at [452, 226] on select "[Selecione...] ASG ASG + ASG ++ Embalador Embalador + Embalador ++ Operador de …" at bounding box center [765, 242] width 627 height 33
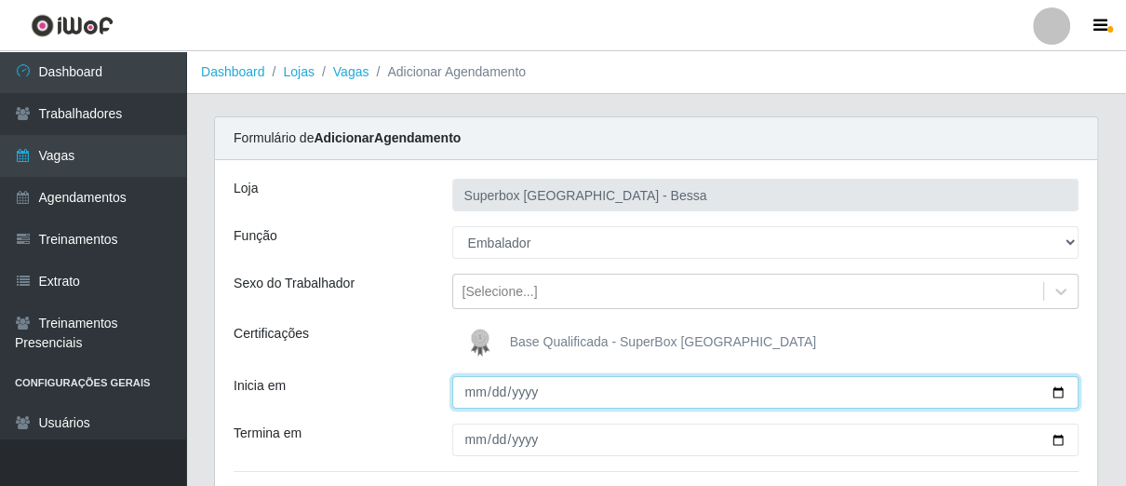
click at [474, 393] on input "Inicia em" at bounding box center [765, 392] width 627 height 33
type input "2025-09-24"
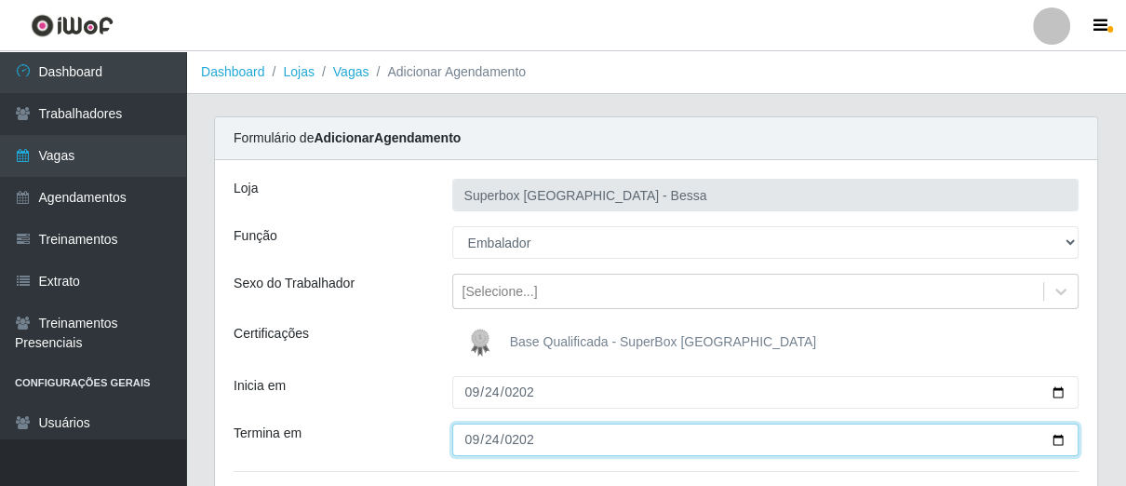
type input "2025-09-24"
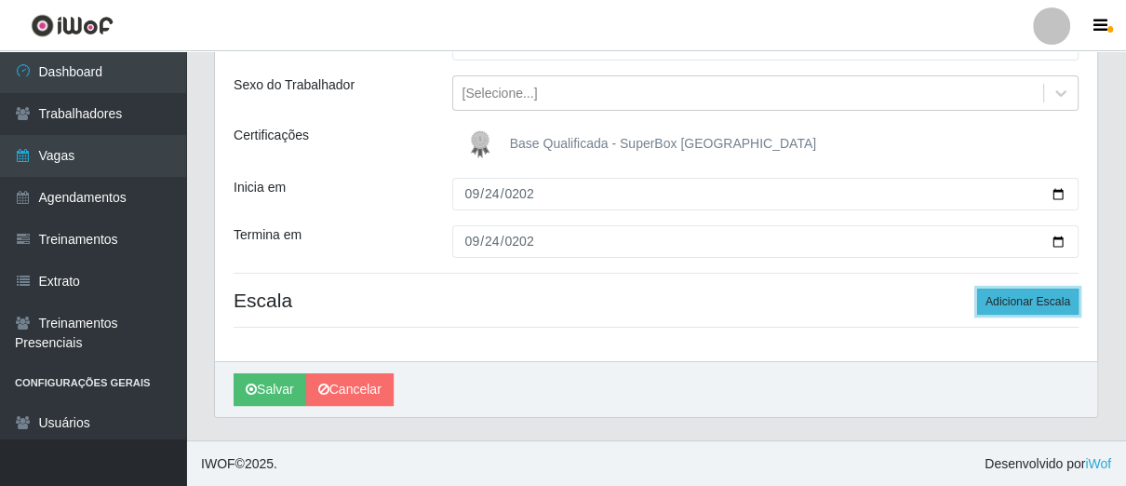
drag, startPoint x: 994, startPoint y: 296, endPoint x: 864, endPoint y: 323, distance: 132.1
click at [994, 297] on button "Adicionar Escala" at bounding box center [1027, 301] width 101 height 26
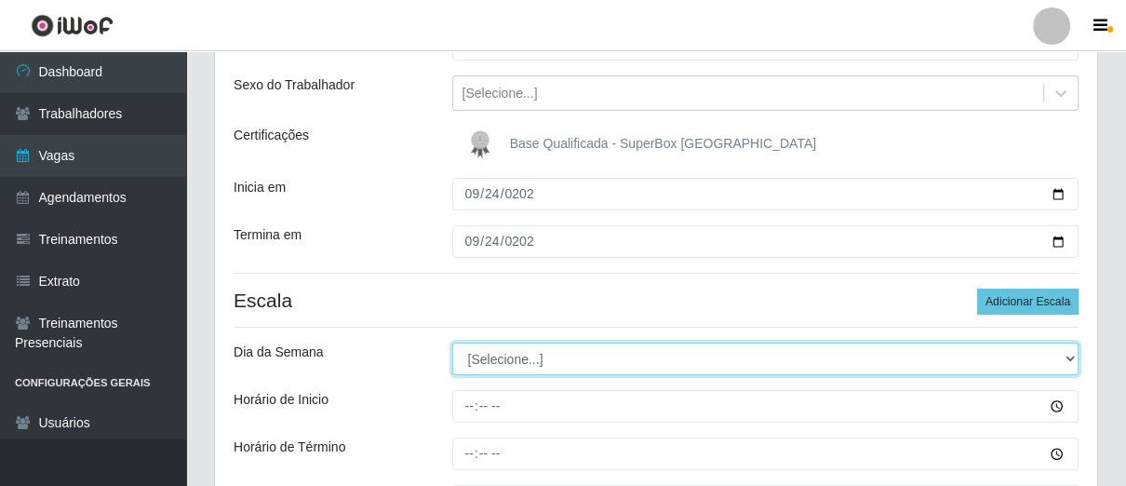
click at [533, 357] on select "[Selecione...] Segunda Terça Quarta Quinta Sexta Sábado Domingo" at bounding box center [765, 358] width 627 height 33
select select "3"
click at [452, 342] on select "[Selecione...] Segunda Terça Quarta Quinta Sexta Sábado Domingo" at bounding box center [765, 358] width 627 height 33
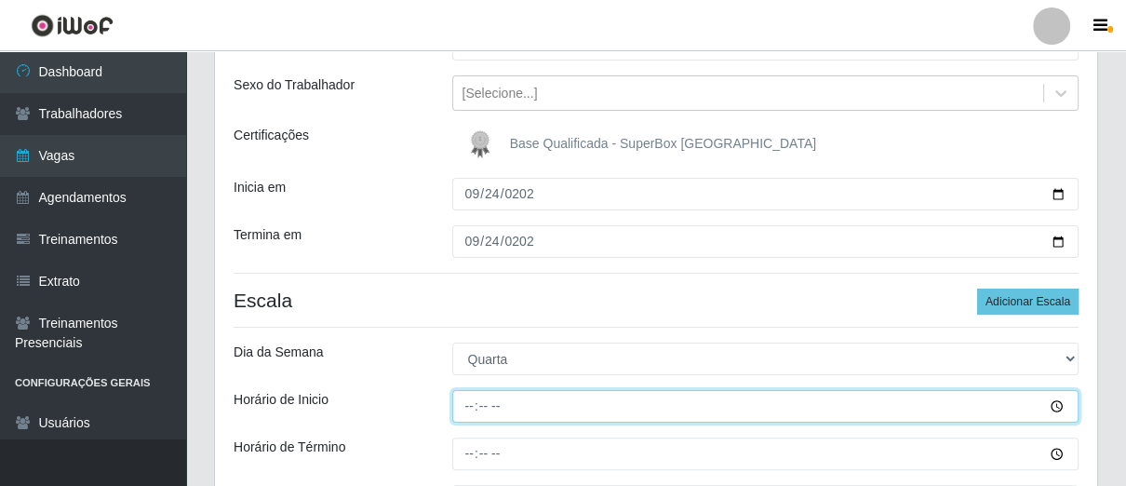
click at [471, 411] on input "Horário de Inicio" at bounding box center [765, 406] width 627 height 33
type input "16:00"
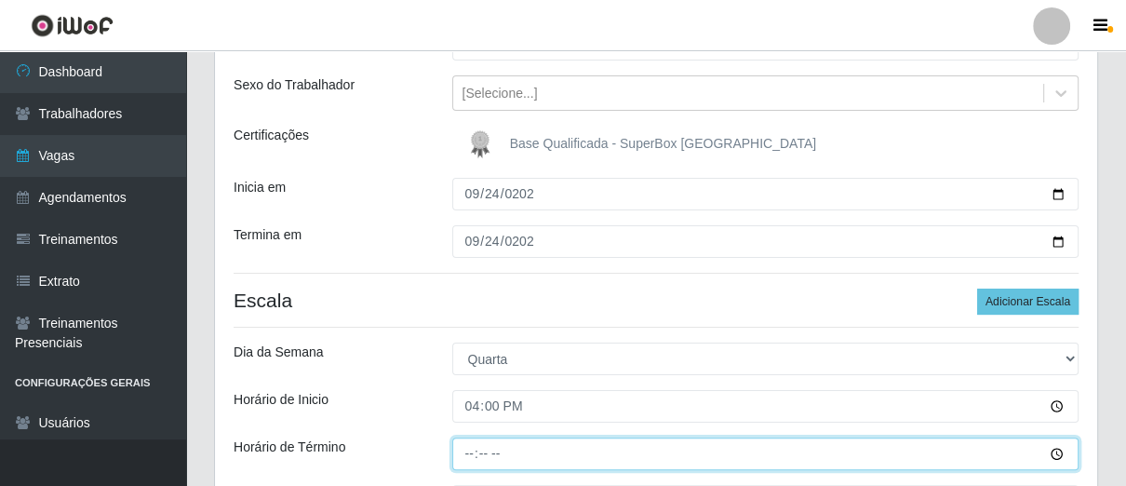
type input "21:00"
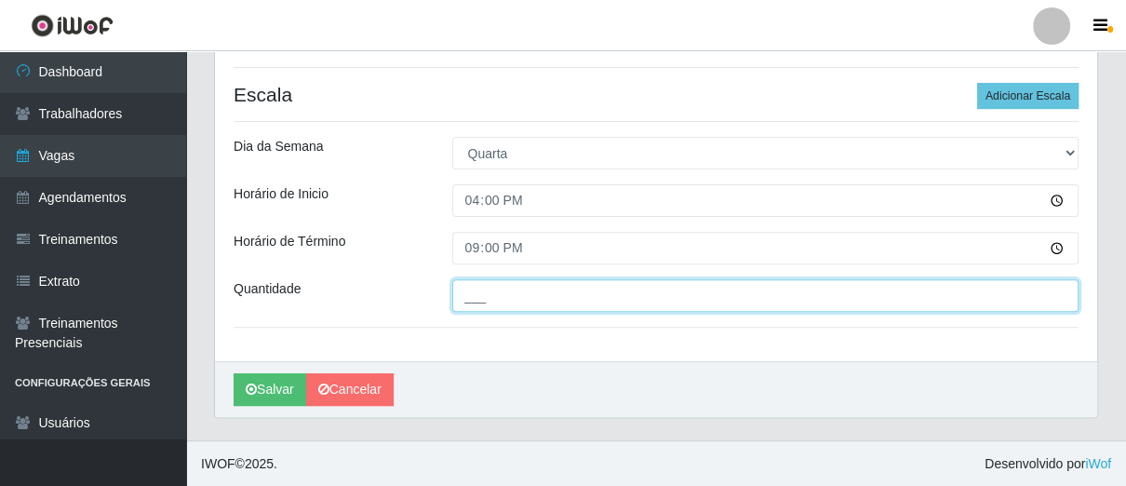
click at [508, 284] on input "___" at bounding box center [765, 295] width 627 height 33
type input "01_"
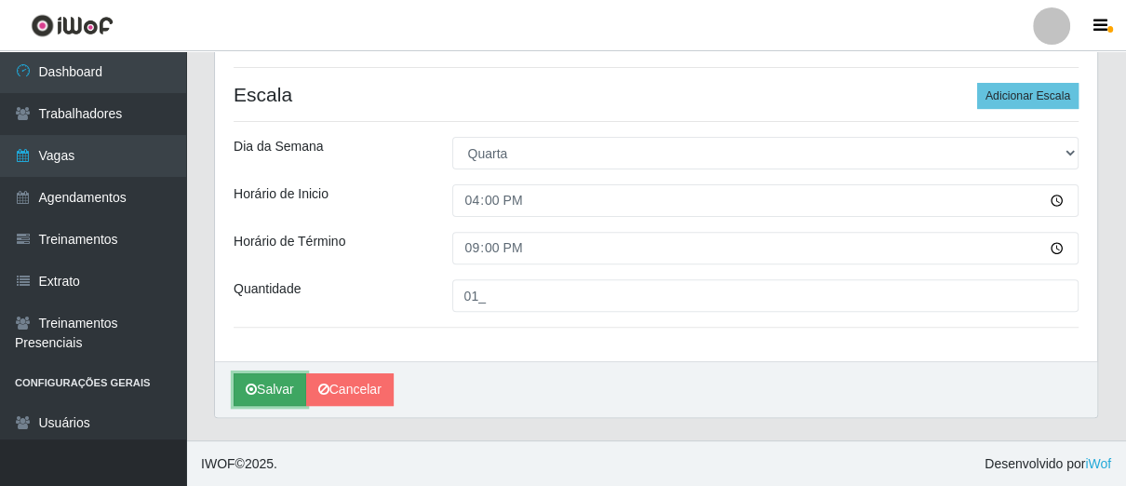
click at [265, 380] on button "Salvar" at bounding box center [269, 389] width 73 height 33
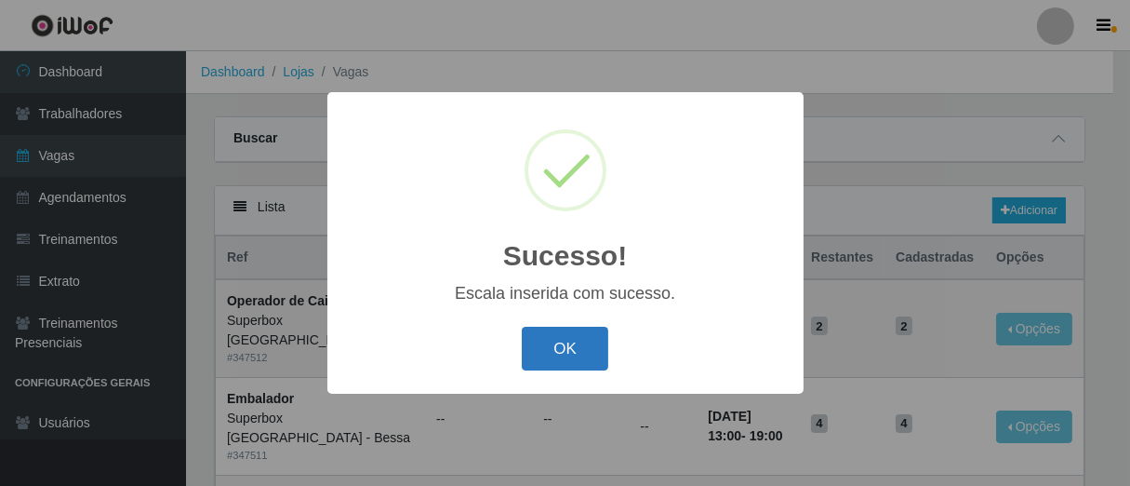
click at [564, 347] on button "OK" at bounding box center [565, 349] width 87 height 44
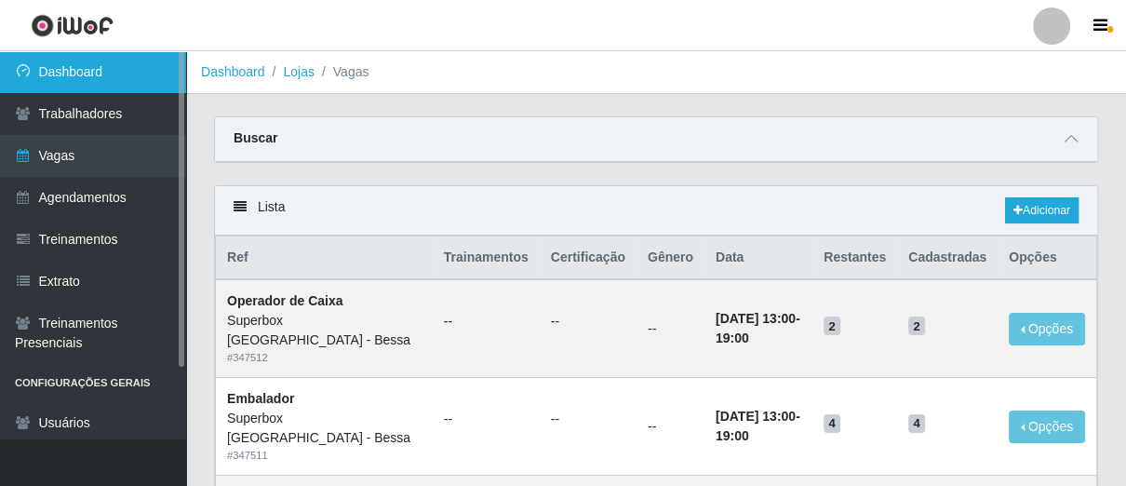
click at [127, 78] on link "Dashboard" at bounding box center [93, 72] width 186 height 42
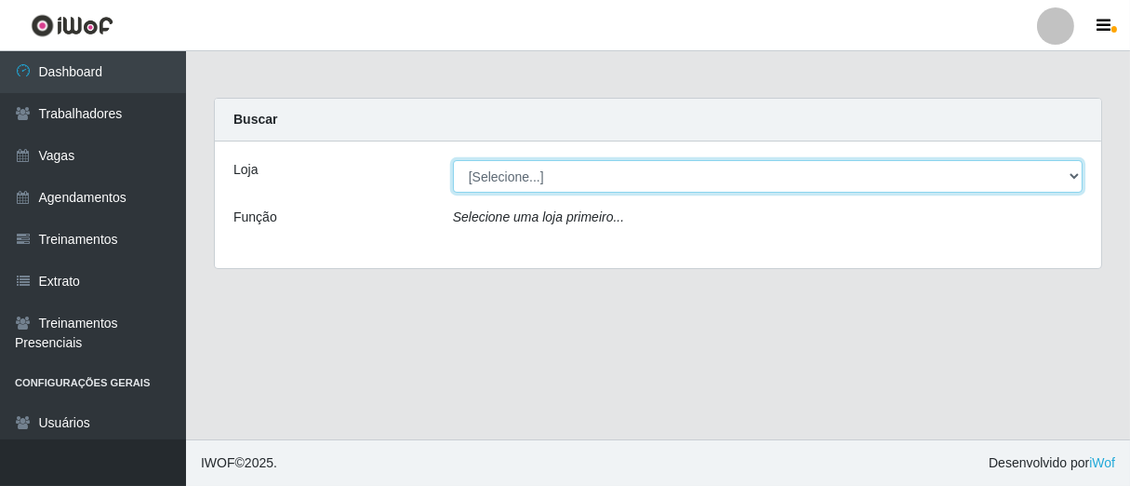
click at [497, 184] on select "[Selecione...] Superbox [GEOGRAPHIC_DATA] - Bessa" at bounding box center [768, 176] width 630 height 33
select select "206"
click at [453, 160] on select "[Selecione...] Superbox [GEOGRAPHIC_DATA] - Bessa" at bounding box center [768, 176] width 630 height 33
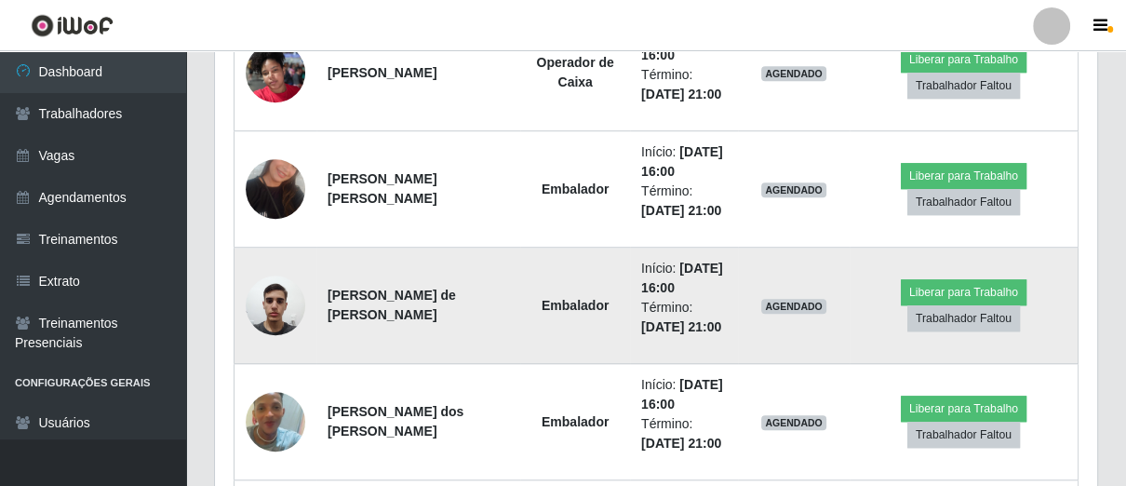
scroll to position [1230, 0]
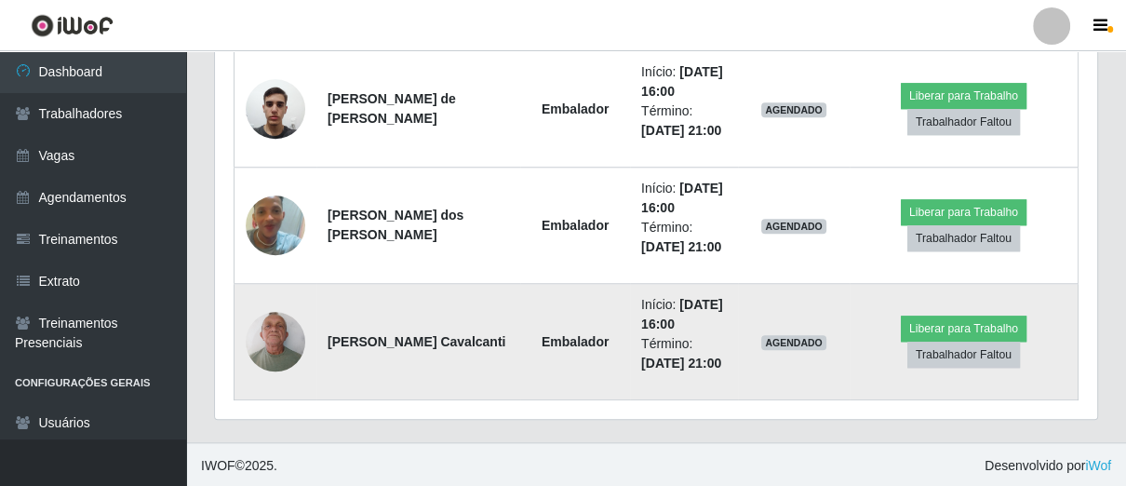
click at [276, 341] on img at bounding box center [276, 340] width 60 height 79
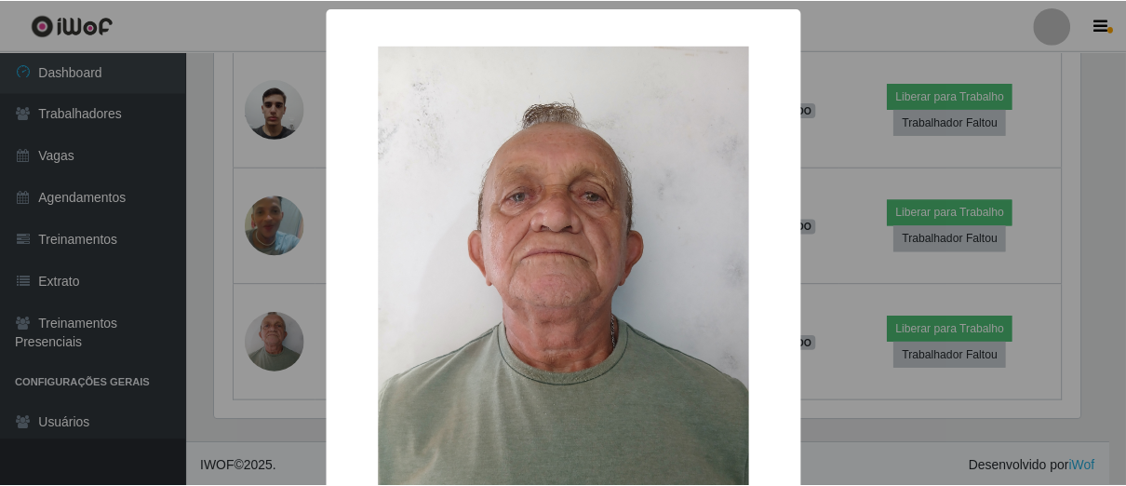
scroll to position [173, 0]
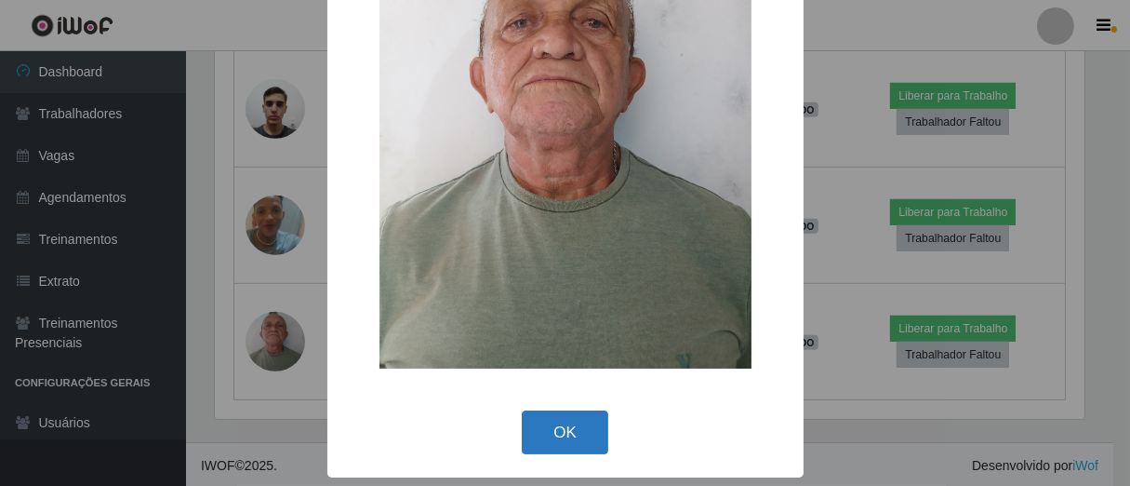
click at [579, 417] on button "OK" at bounding box center [565, 432] width 87 height 44
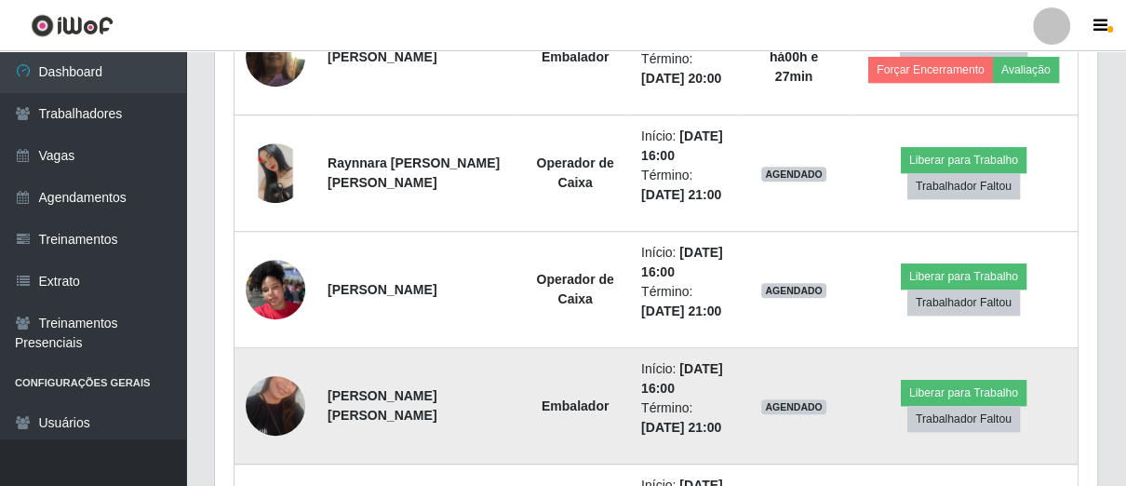
scroll to position [1023, 0]
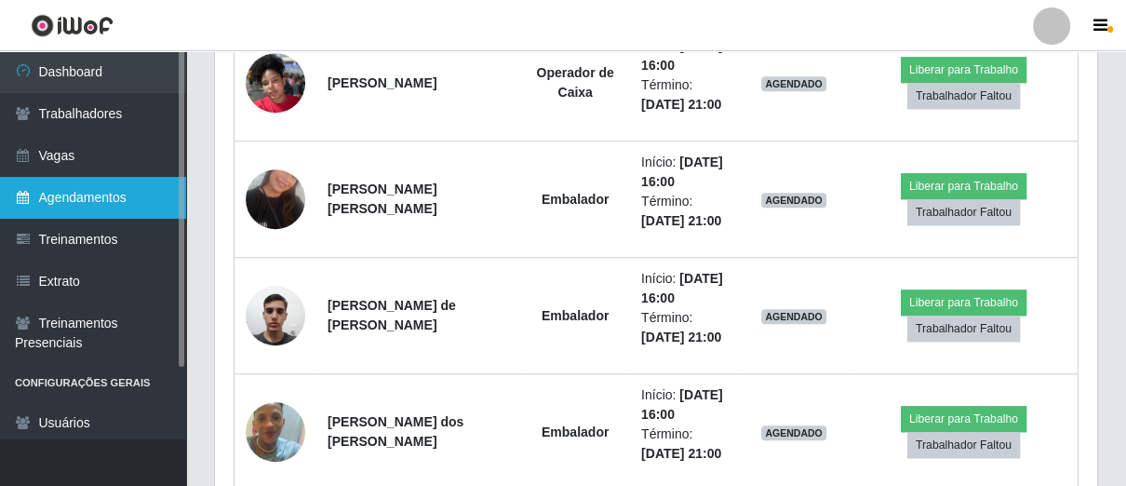
click at [87, 199] on link "Agendamentos" at bounding box center [93, 198] width 186 height 42
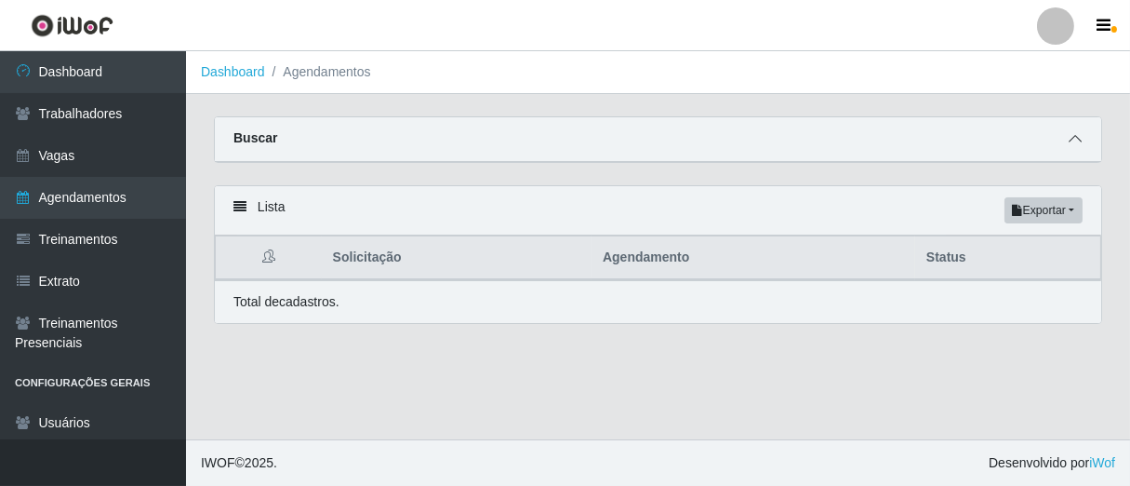
click at [1072, 141] on icon at bounding box center [1075, 138] width 13 height 13
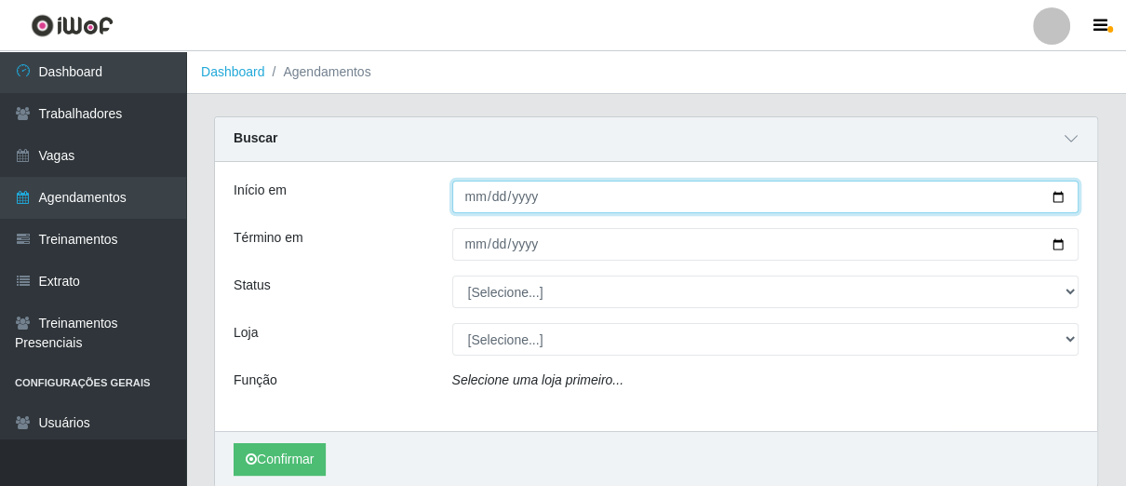
click at [469, 204] on input "Início em" at bounding box center [765, 196] width 627 height 33
click at [468, 204] on input "0020-09-20" at bounding box center [765, 196] width 627 height 33
type input "0020-09-21"
type input "[DATE]"
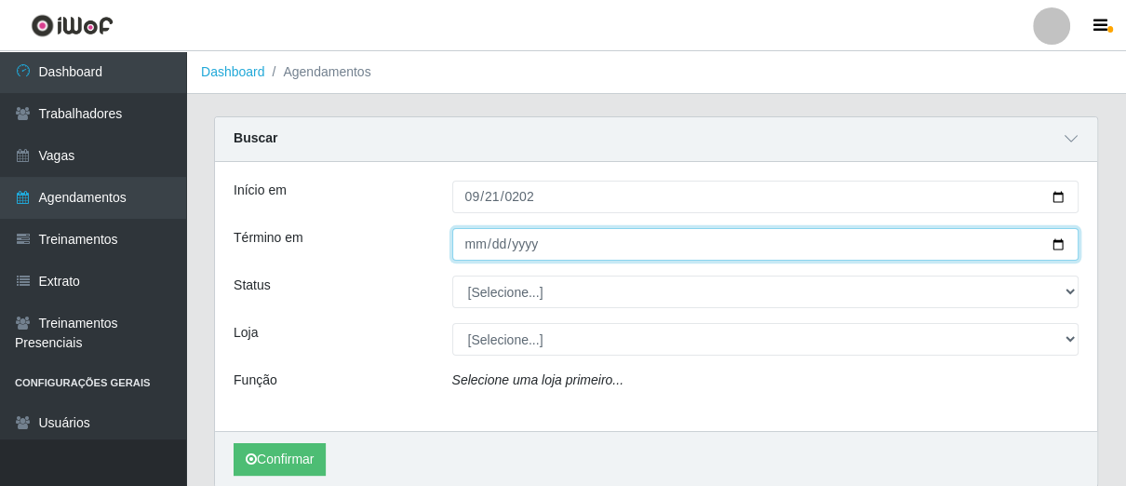
click at [475, 239] on input "Término em" at bounding box center [765, 244] width 627 height 33
type input "[DATE]"
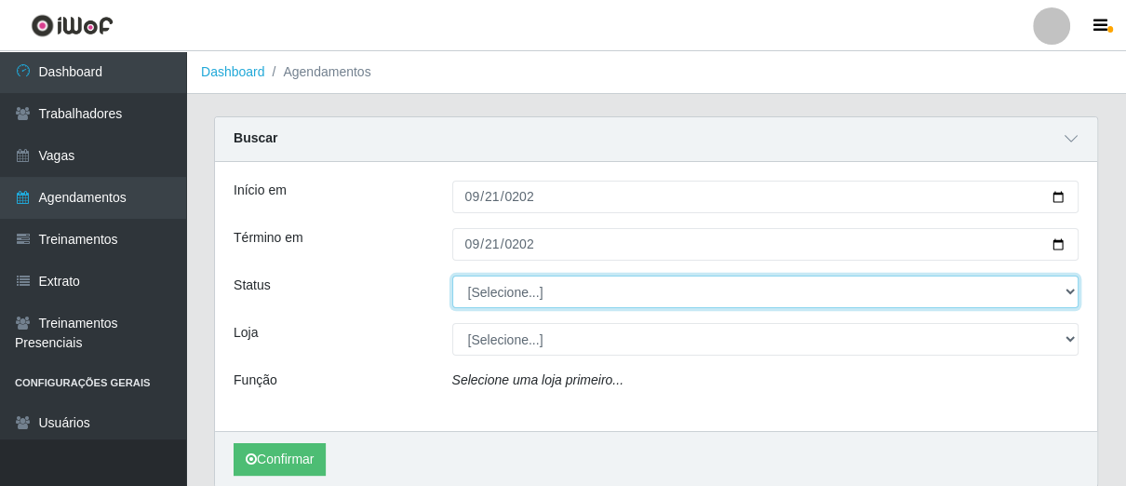
click at [1072, 292] on select "[Selecione...] AGENDADO AGUARDANDO LIBERAR EM ANDAMENTO EM REVISÃO FINALIZADO C…" at bounding box center [765, 291] width 627 height 33
select select "FALTA"
click at [452, 275] on select "[Selecione...] AGENDADO AGUARDANDO LIBERAR EM ANDAMENTO EM REVISÃO FINALIZADO C…" at bounding box center [765, 291] width 627 height 33
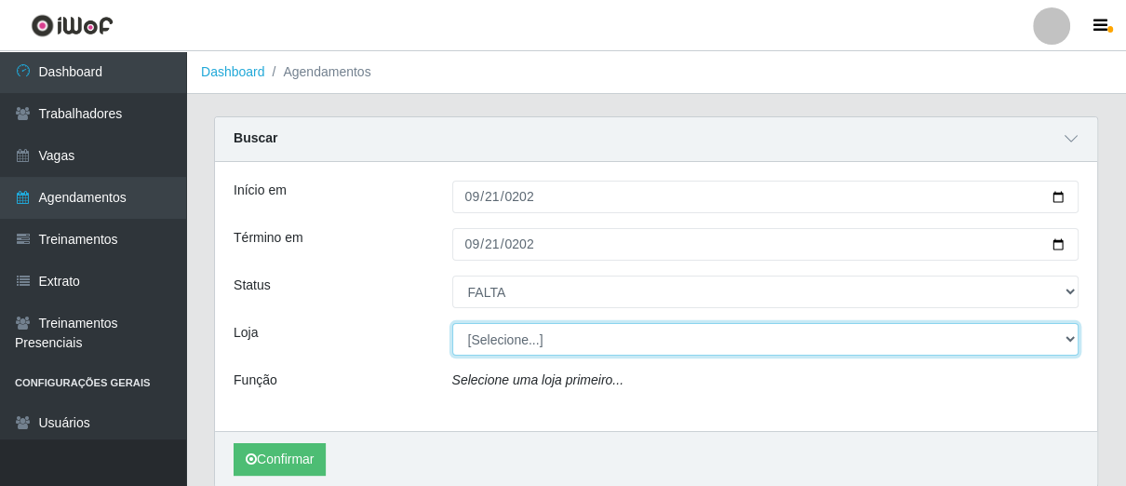
drag, startPoint x: 1068, startPoint y: 340, endPoint x: 1009, endPoint y: 341, distance: 58.6
click at [1060, 341] on select "[Selecione...] Superbox [GEOGRAPHIC_DATA] - Bessa" at bounding box center [765, 339] width 627 height 33
select select "206"
click at [452, 323] on select "[Selecione...] Superbox [GEOGRAPHIC_DATA] - Bessa" at bounding box center [765, 339] width 627 height 33
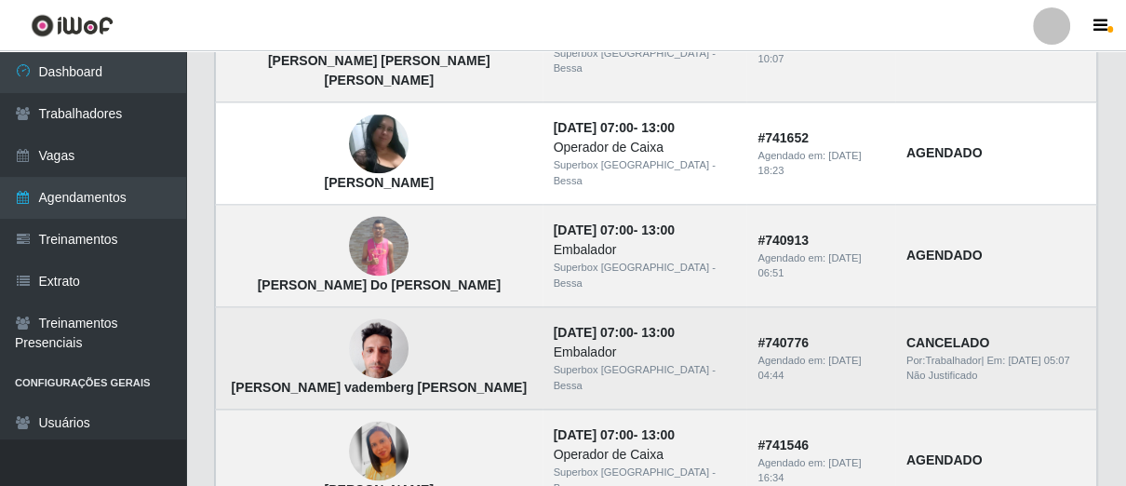
scroll to position [1783, 0]
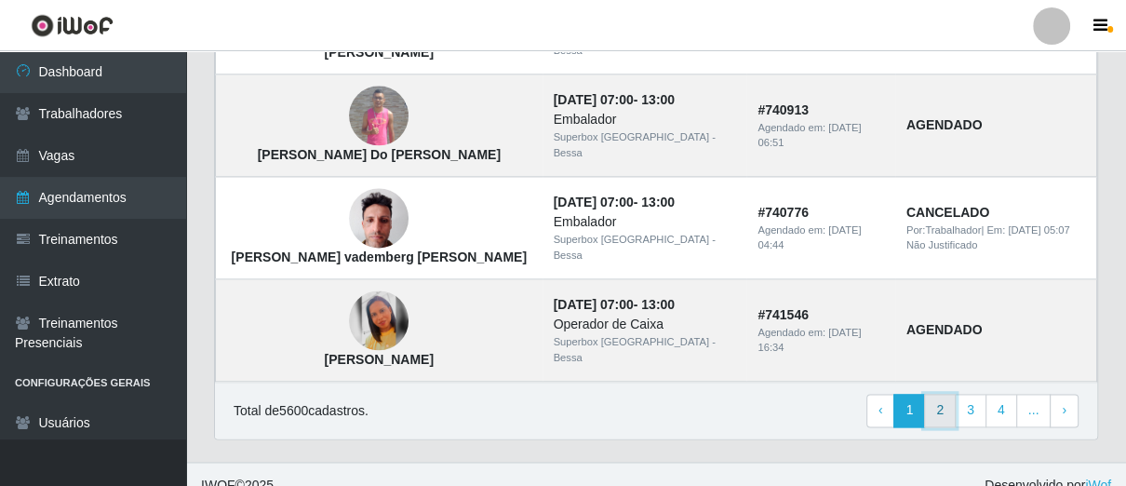
click at [947, 393] on link "2" at bounding box center [940, 409] width 32 height 33
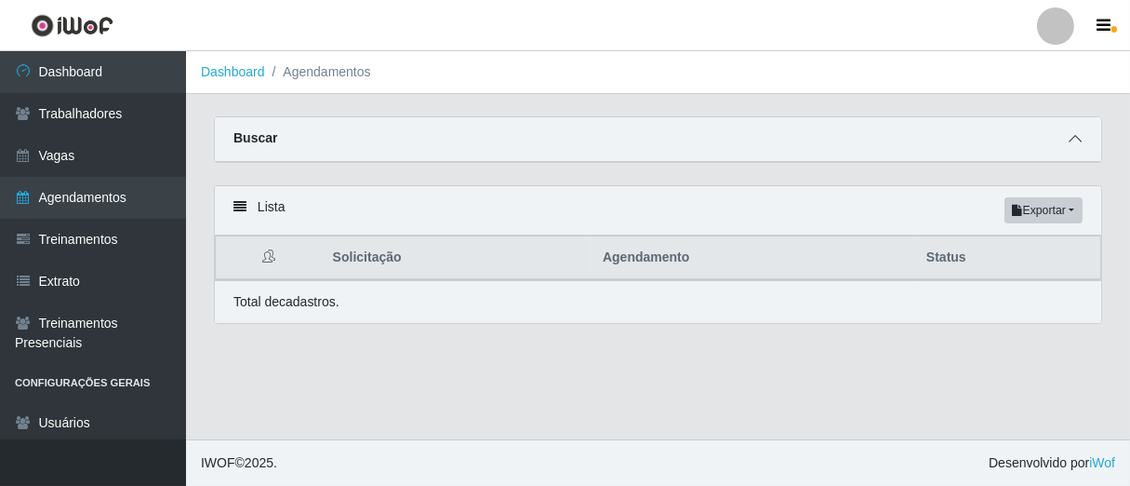
click at [1078, 140] on icon at bounding box center [1075, 138] width 13 height 13
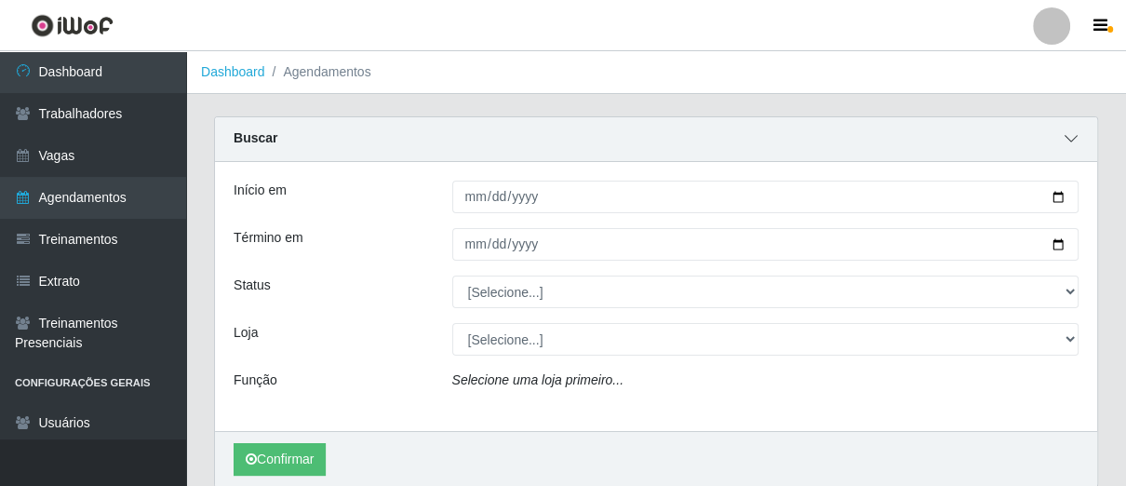
click at [1078, 145] on span at bounding box center [1071, 138] width 22 height 21
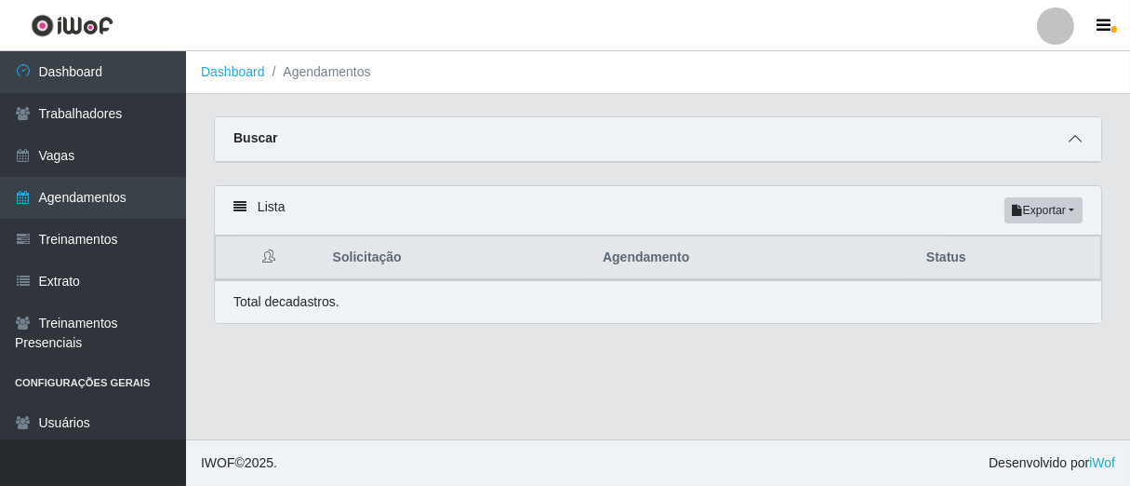
click at [1072, 134] on icon at bounding box center [1075, 138] width 13 height 13
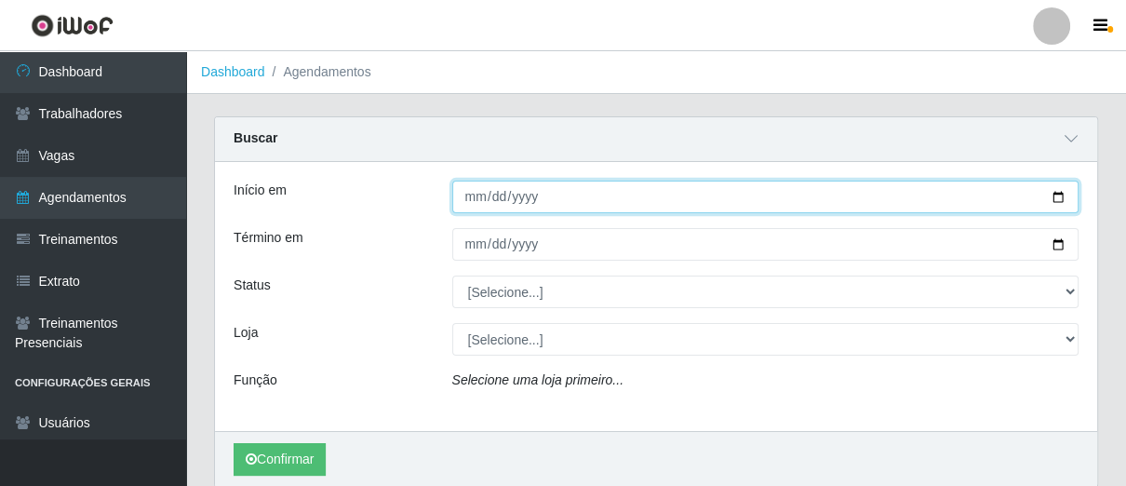
click at [470, 202] on input "Início em" at bounding box center [765, 196] width 627 height 33
type input "[DATE]"
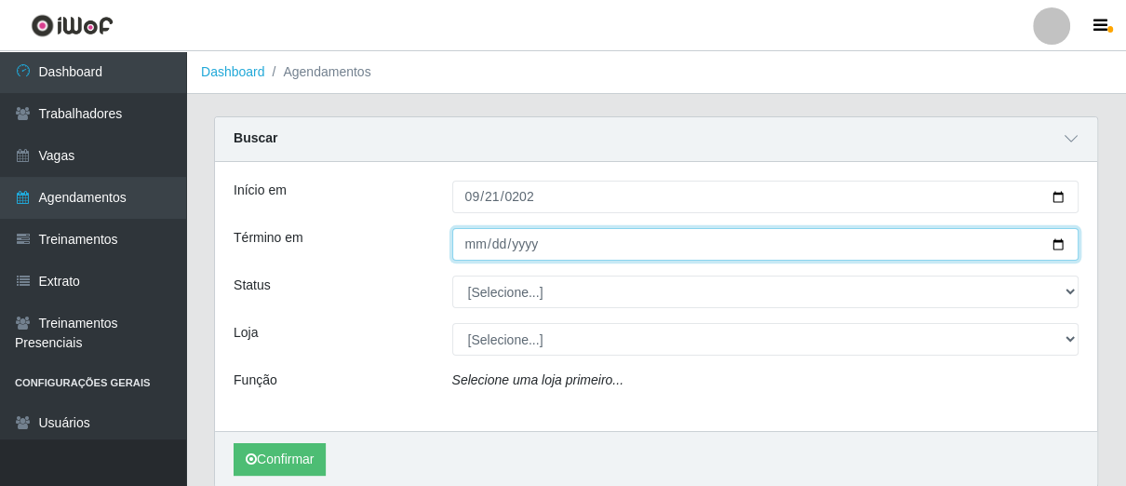
click at [469, 253] on input "Término em" at bounding box center [765, 244] width 627 height 33
type input "[DATE]"
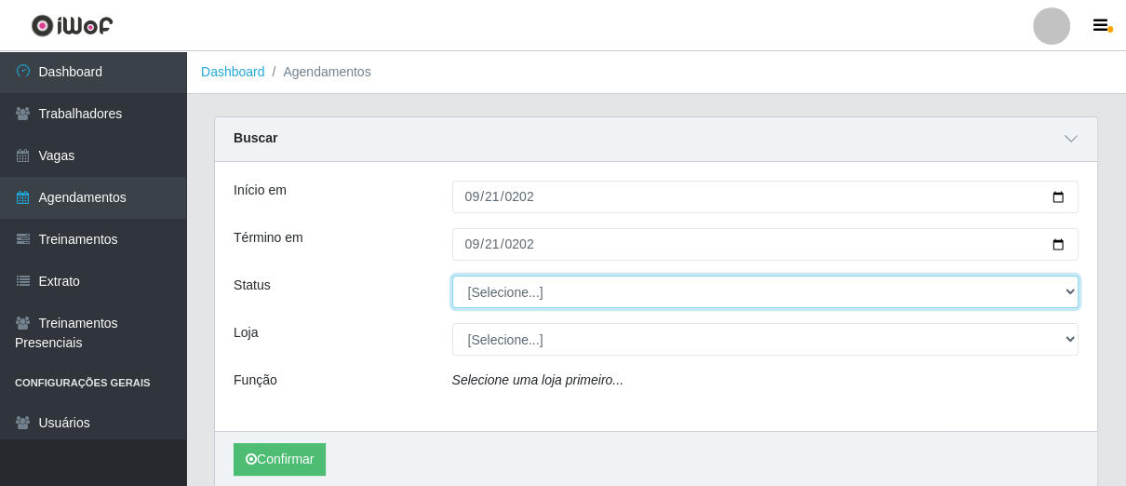
click at [1067, 288] on select "[Selecione...] AGENDADO AGUARDANDO LIBERAR EM ANDAMENTO EM REVISÃO FINALIZADO C…" at bounding box center [765, 291] width 627 height 33
select select "FALTA"
click at [452, 275] on select "[Selecione...] AGENDADO AGUARDANDO LIBERAR EM ANDAMENTO EM REVISÃO FINALIZADO C…" at bounding box center [765, 291] width 627 height 33
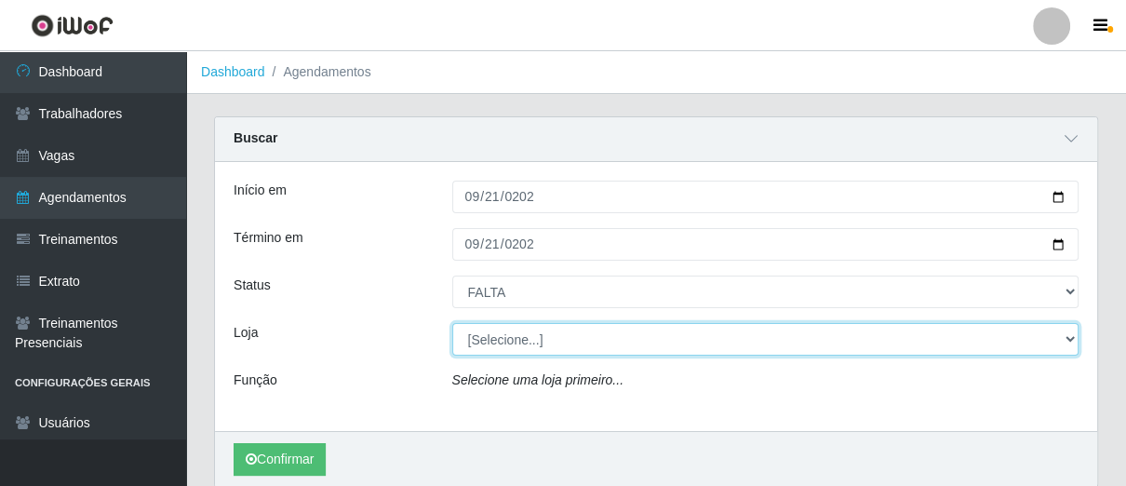
click at [1064, 335] on select "[Selecione...] Superbox [GEOGRAPHIC_DATA] - Bessa" at bounding box center [765, 339] width 627 height 33
select select "206"
click at [452, 323] on select "[Selecione...] Superbox [GEOGRAPHIC_DATA] - Bessa" at bounding box center [765, 339] width 627 height 33
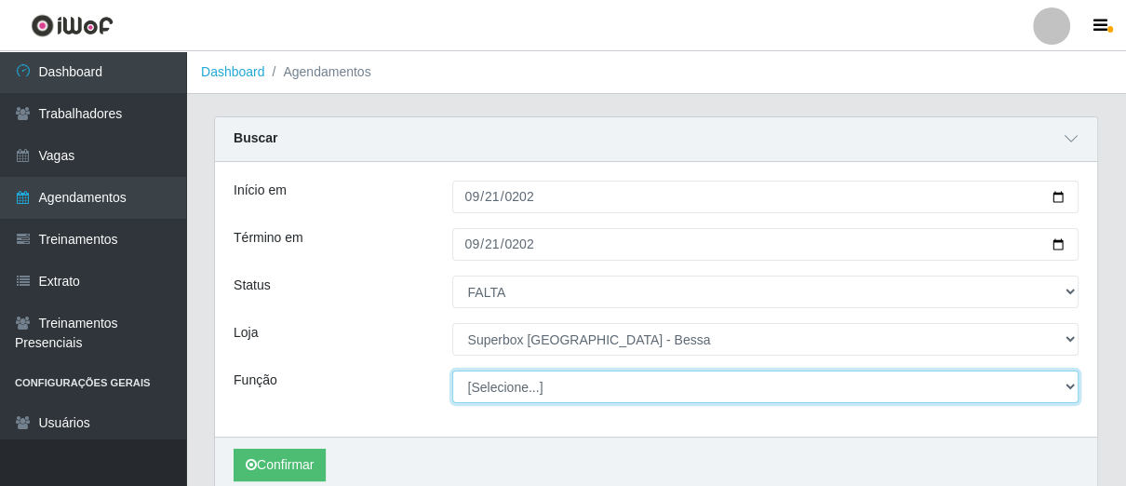
click at [1066, 389] on select "[Selecione...] ASG ASG + ASG ++ Embalador Embalador + Embalador ++ Operador de …" at bounding box center [765, 386] width 627 height 33
select select "1"
click at [452, 370] on select "[Selecione...] ASG ASG + ASG ++ Embalador Embalador + Embalador ++ Operador de …" at bounding box center [765, 386] width 627 height 33
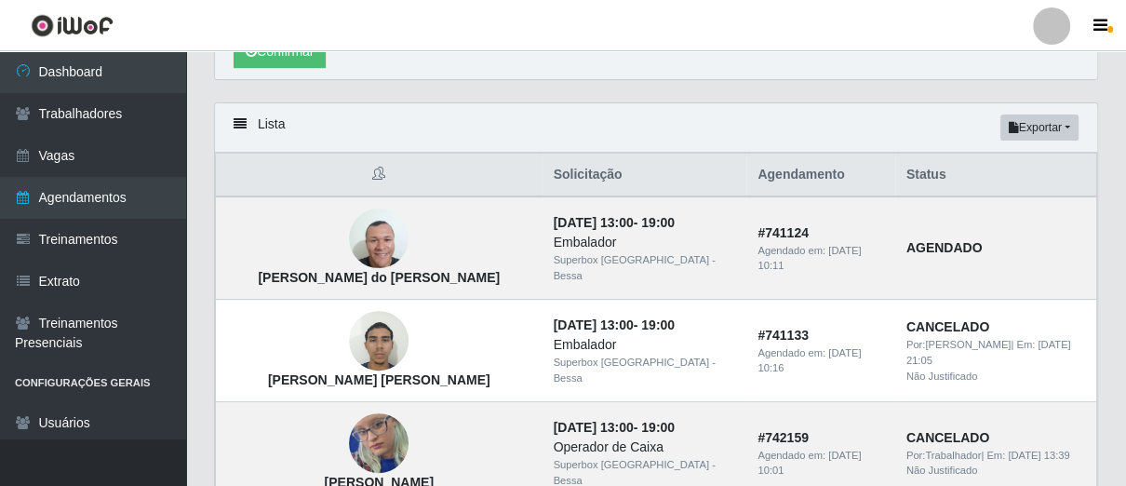
scroll to position [310, 0]
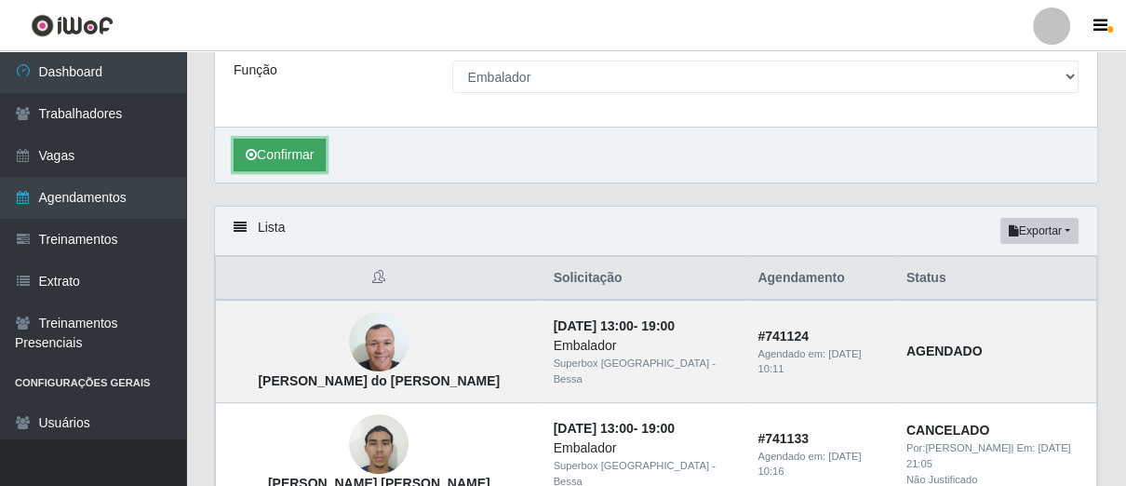
click at [308, 149] on button "Confirmar" at bounding box center [279, 155] width 92 height 33
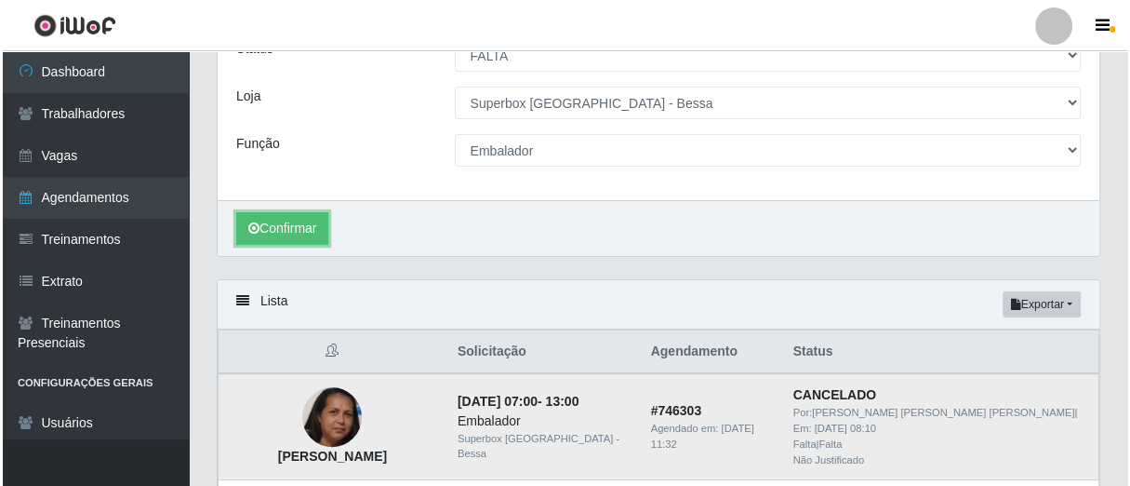
scroll to position [443, 0]
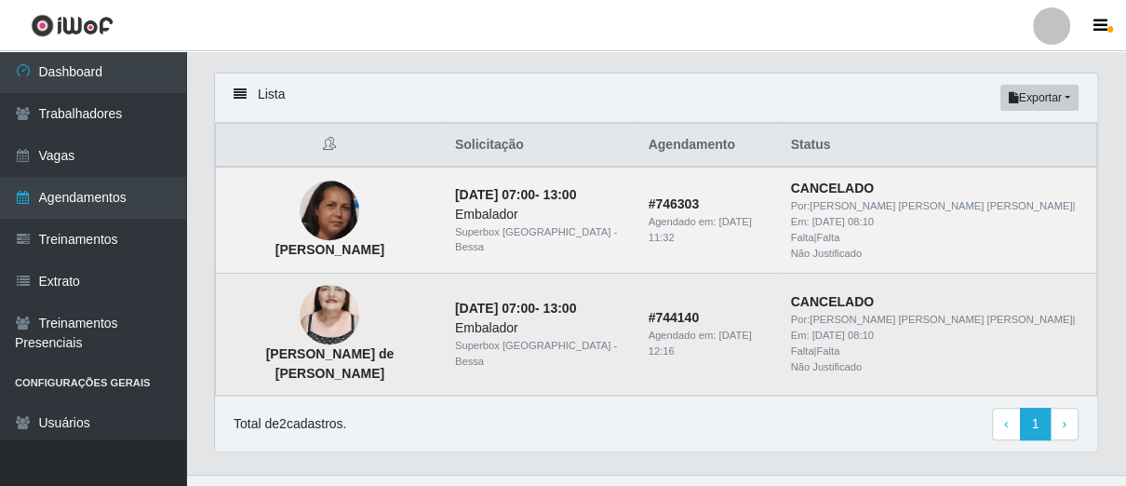
click at [328, 299] on img at bounding box center [330, 314] width 60 height 106
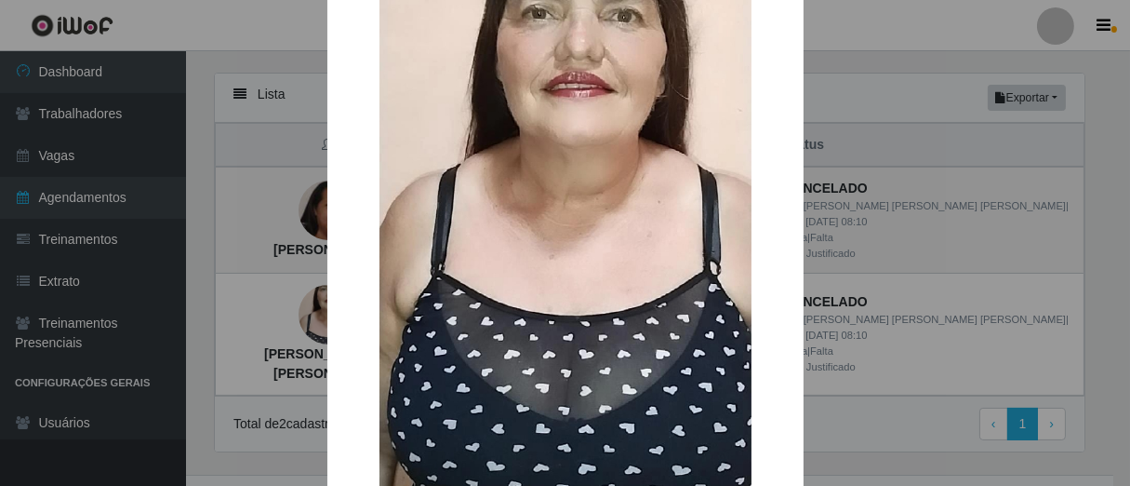
scroll to position [362, 0]
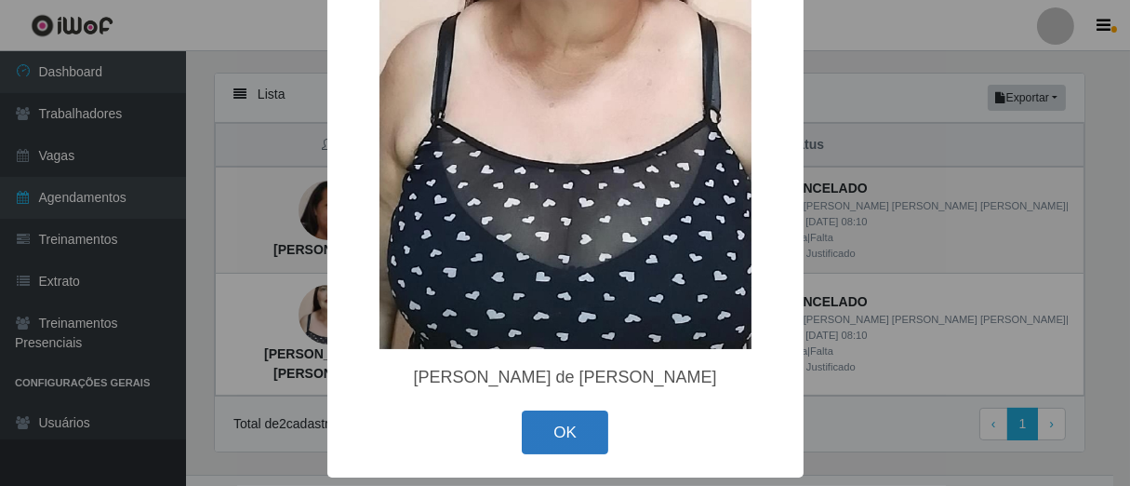
click at [565, 435] on button "OK" at bounding box center [565, 432] width 87 height 44
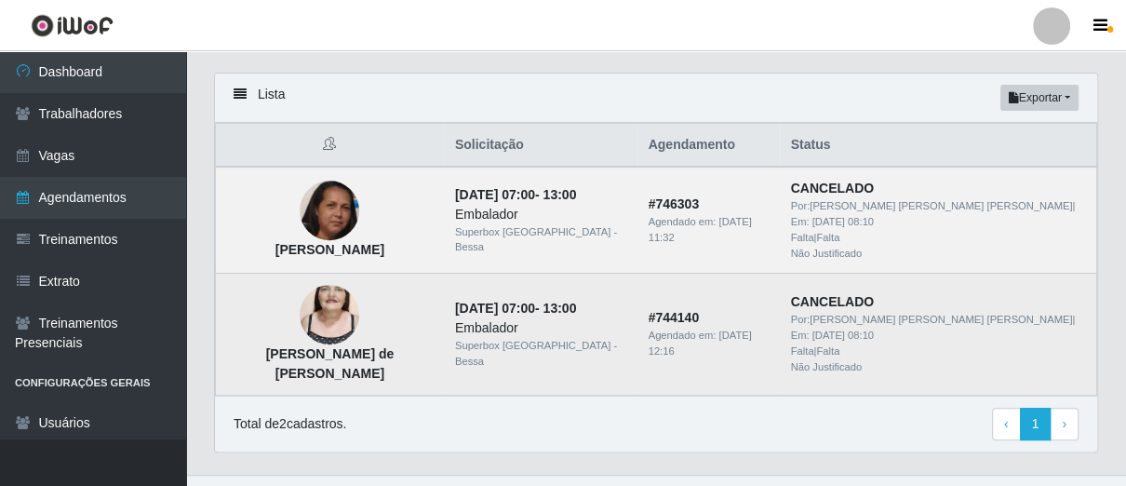
click at [353, 308] on img at bounding box center [330, 314] width 60 height 106
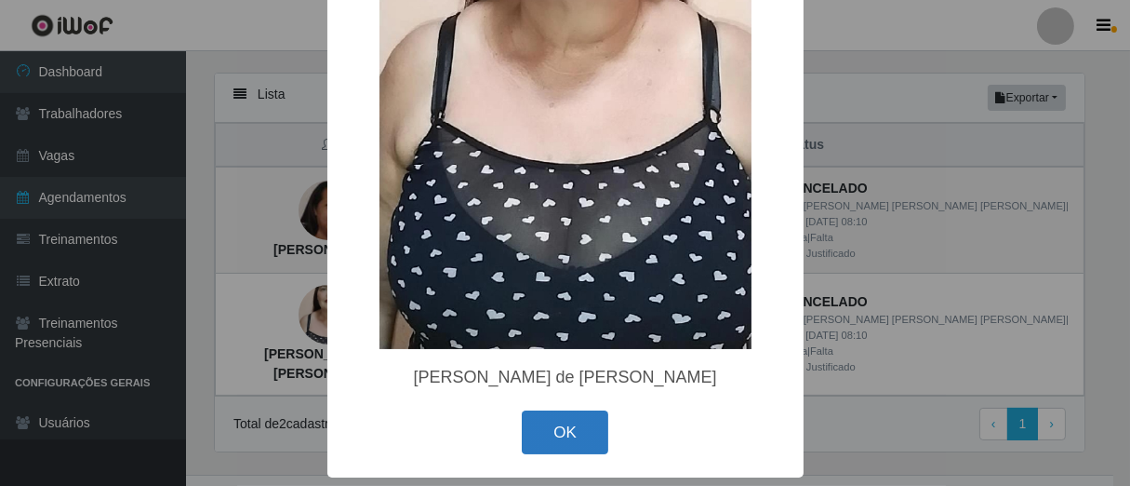
click at [568, 435] on button "OK" at bounding box center [565, 432] width 87 height 44
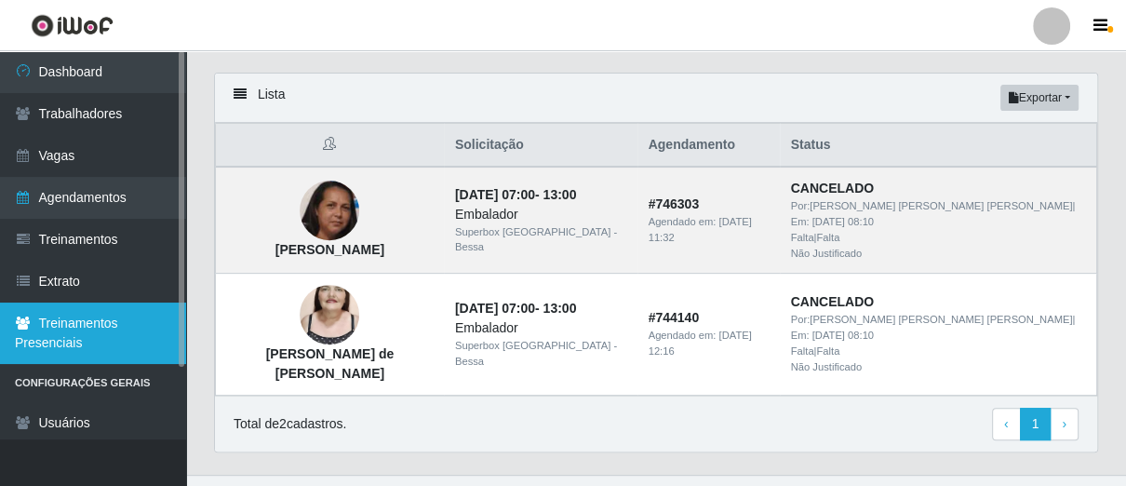
scroll to position [454, 0]
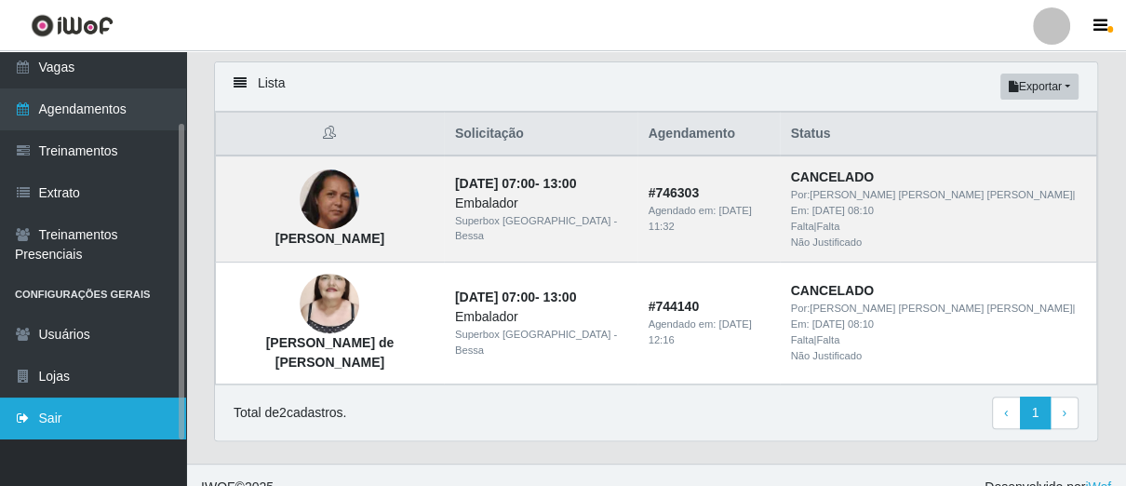
click at [102, 405] on link "Sair" at bounding box center [93, 418] width 186 height 42
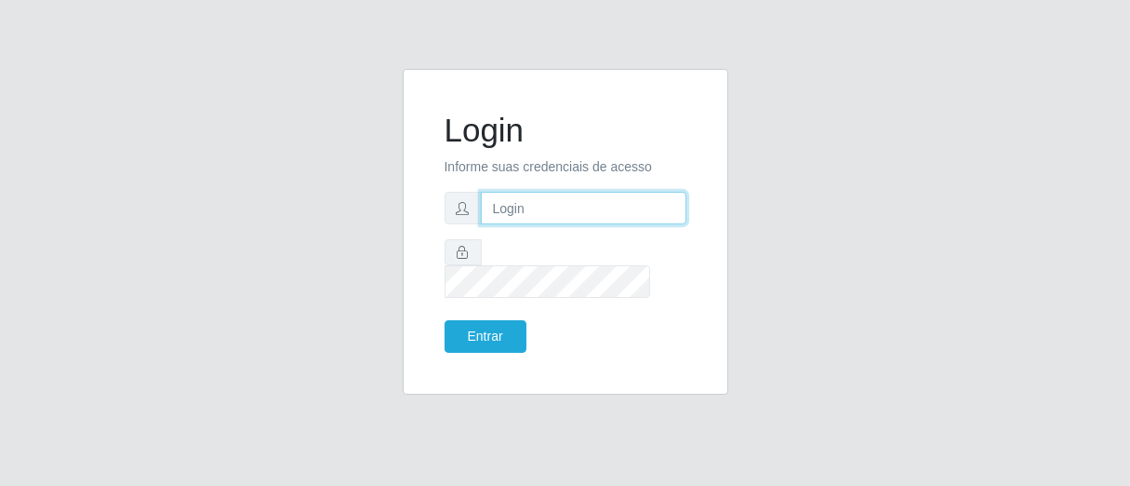
click at [528, 215] on input "text" at bounding box center [584, 208] width 206 height 33
type input "[PERSON_NAME]"
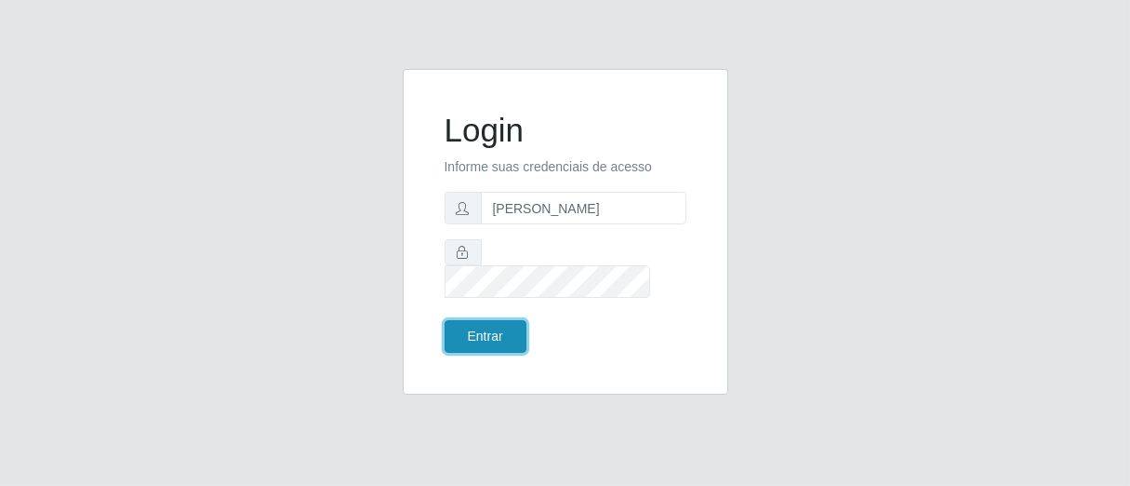
click at [491, 320] on button "Entrar" at bounding box center [486, 336] width 82 height 33
